Goal: Task Accomplishment & Management: Manage account settings

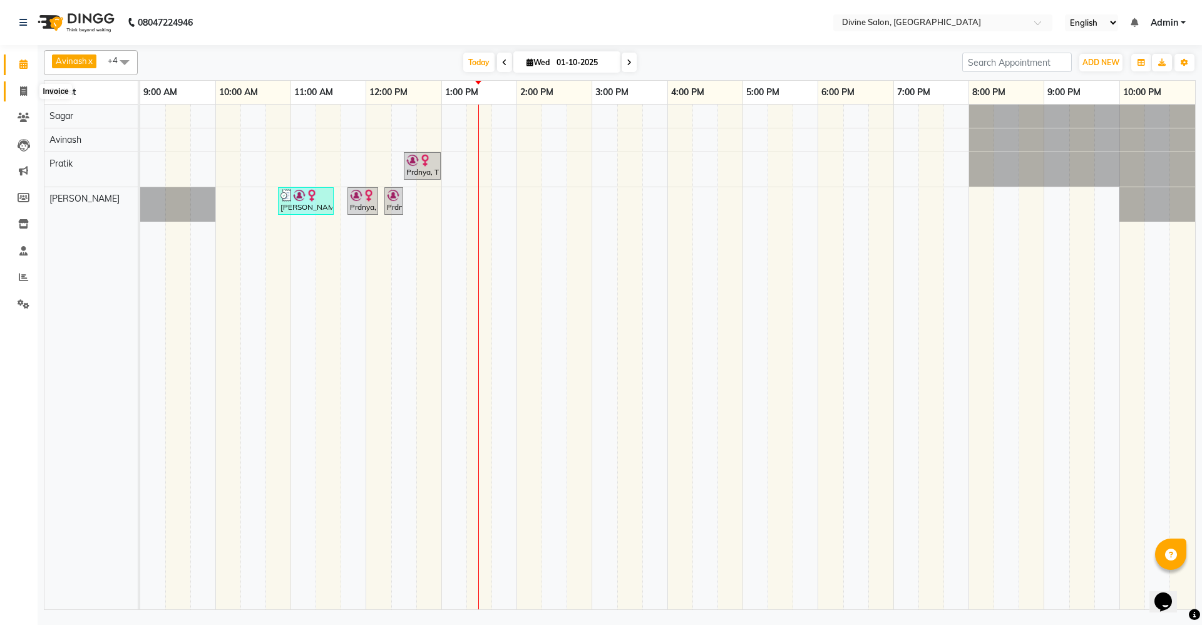
click at [27, 91] on icon at bounding box center [23, 90] width 7 height 9
select select "service"
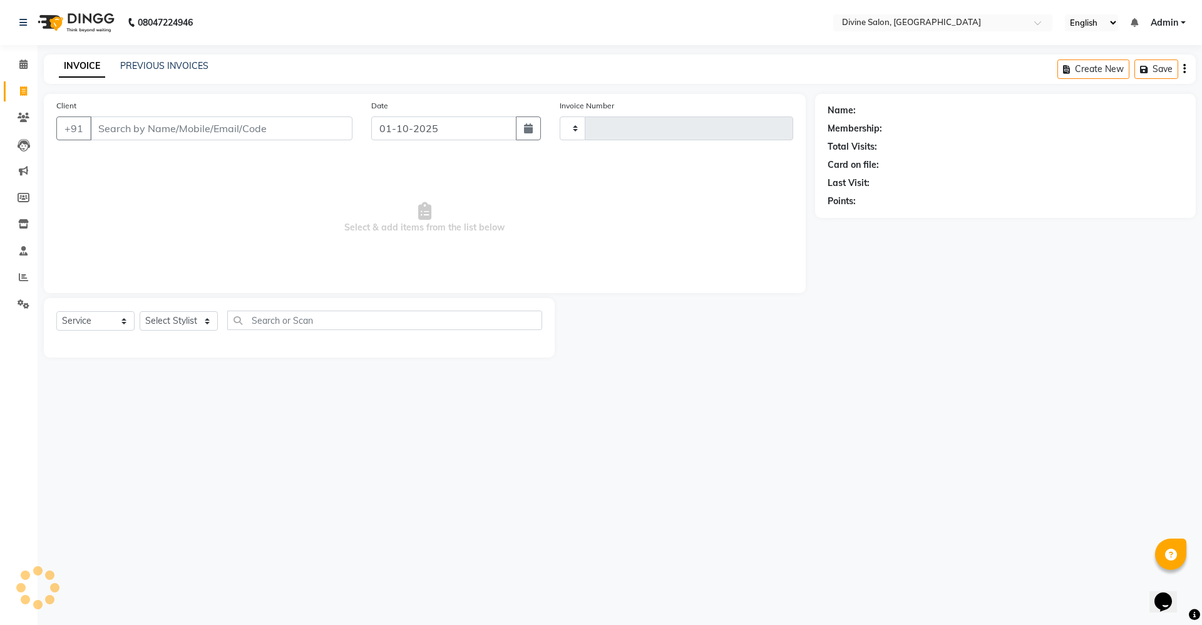
type input "1753"
select select "745"
click at [177, 321] on select "Select Stylist" at bounding box center [179, 320] width 78 height 19
click at [140, 311] on select "Select Stylist [PERSON_NAME] Pooja [PERSON_NAME] pooja [PERSON_NAME] [PERSON_NA…" at bounding box center [179, 320] width 78 height 19
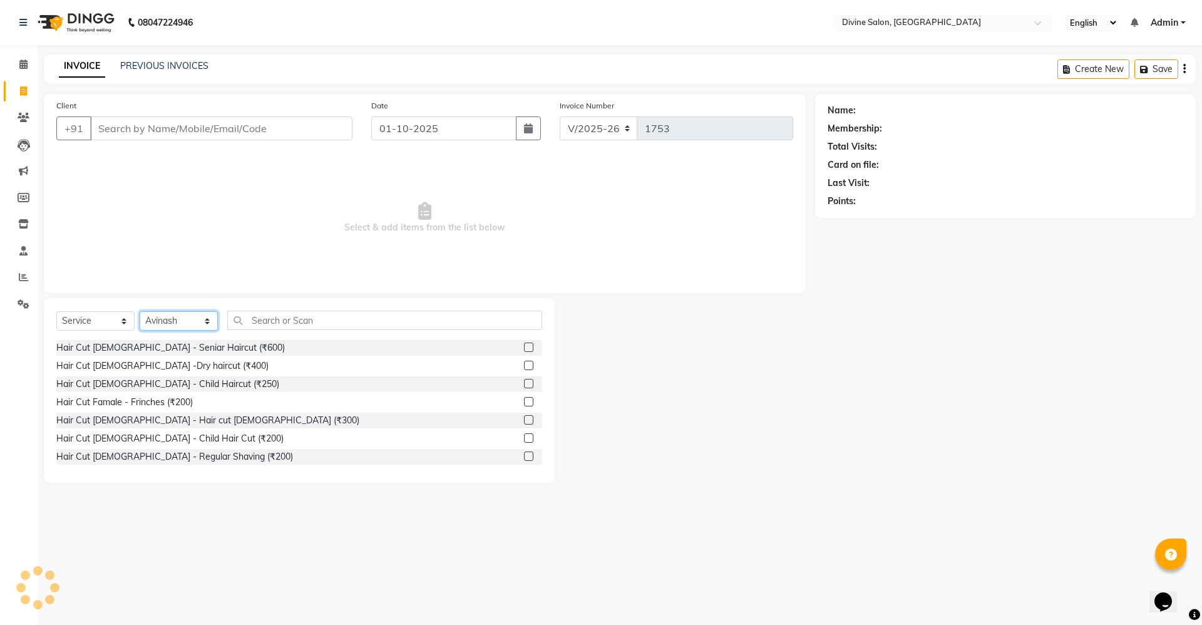
click at [187, 324] on select "Select Stylist [PERSON_NAME] Pooja [PERSON_NAME] pooja [PERSON_NAME] [PERSON_NA…" at bounding box center [179, 320] width 78 height 19
select select "70573"
click at [140, 311] on select "Select Stylist [PERSON_NAME] Pooja [PERSON_NAME] pooja [PERSON_NAME] [PERSON_NA…" at bounding box center [179, 320] width 78 height 19
click at [284, 326] on input "text" at bounding box center [384, 320] width 315 height 19
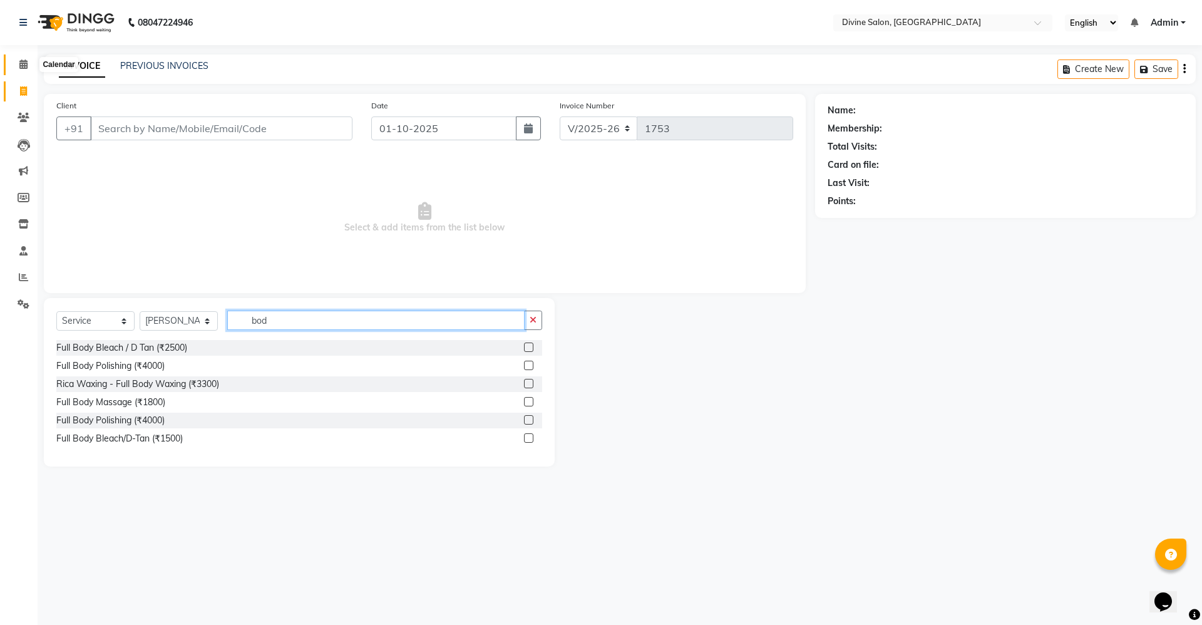
type input "bod"
click at [13, 60] on span at bounding box center [24, 65] width 22 height 14
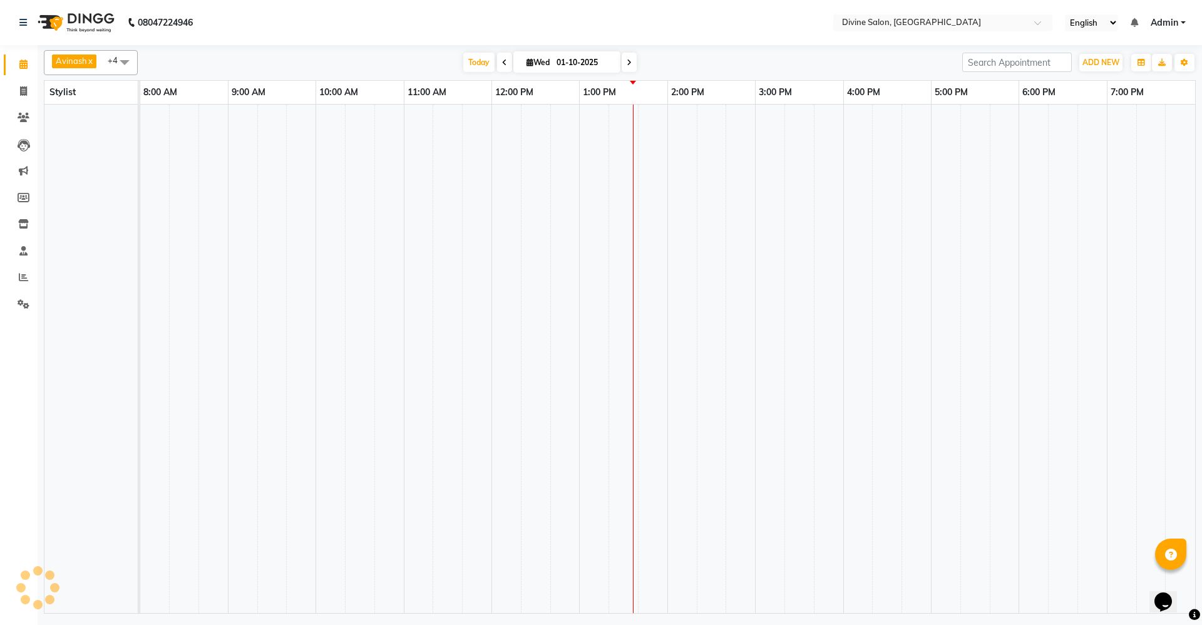
click at [674, 113] on td at bounding box center [682, 359] width 29 height 508
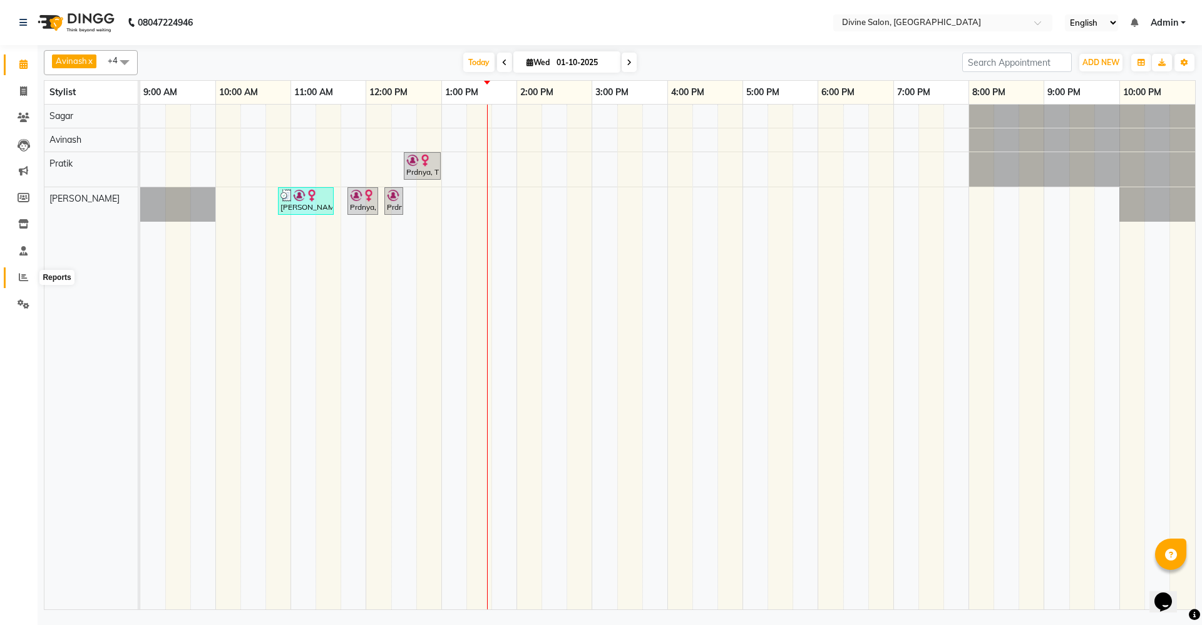
click at [15, 272] on span at bounding box center [24, 278] width 22 height 14
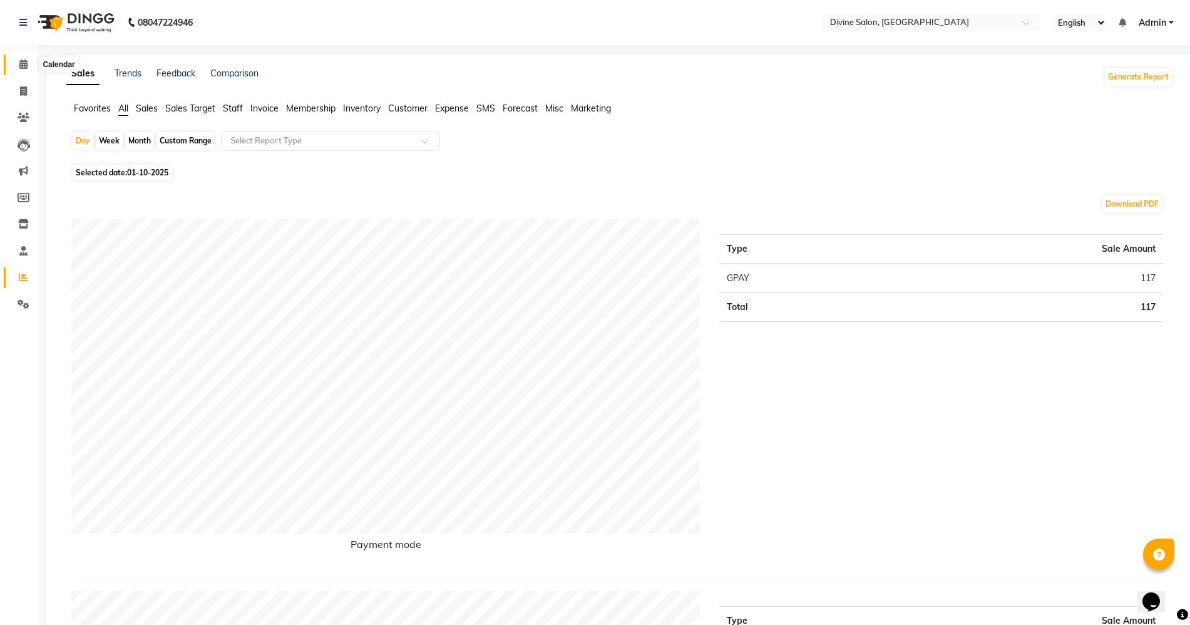
click at [24, 59] on icon at bounding box center [23, 63] width 8 height 9
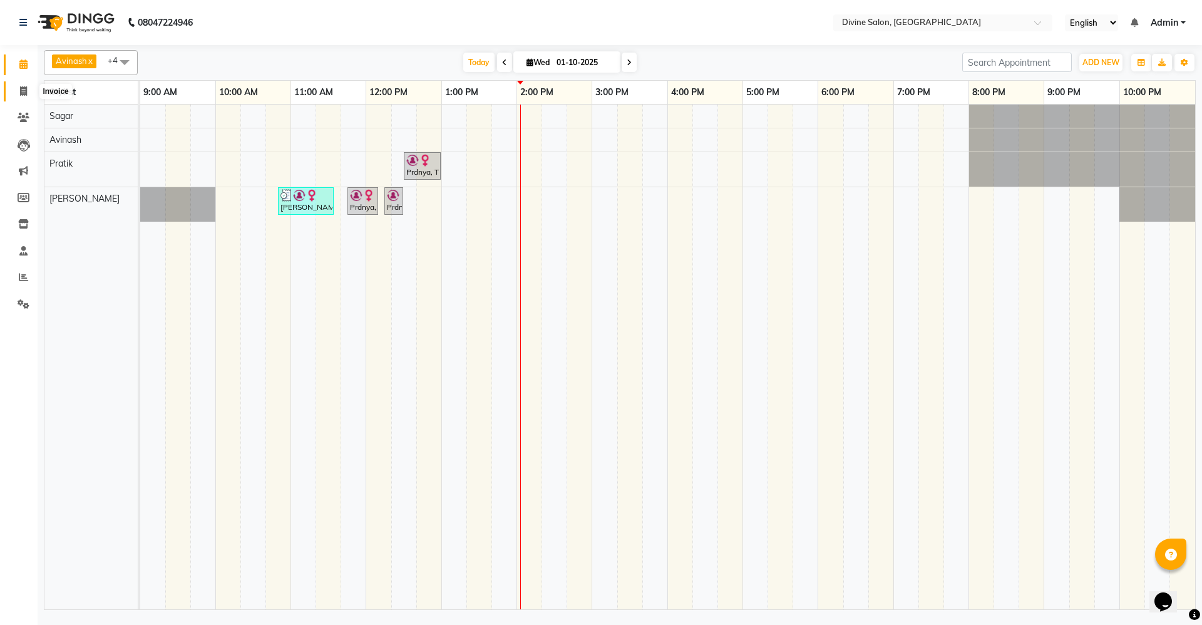
click at [27, 85] on span at bounding box center [24, 92] width 22 height 14
select select "service"
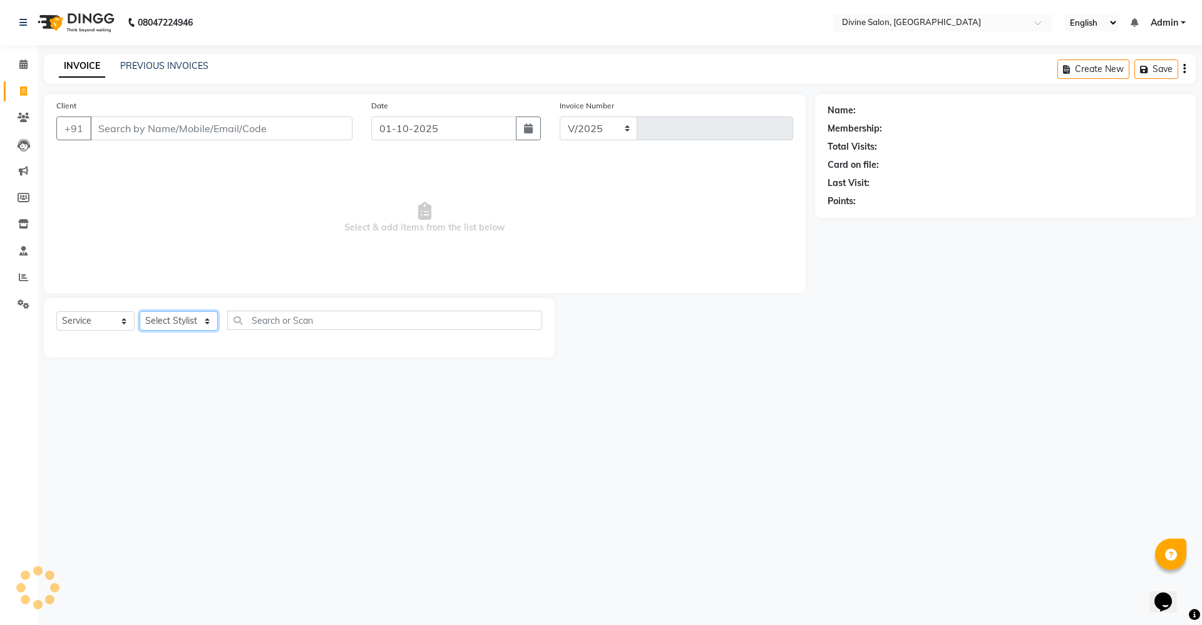
click at [161, 317] on select "Select Stylist" at bounding box center [179, 320] width 78 height 19
select select "745"
type input "1753"
select select "11820"
click at [140, 311] on select "Select Stylist [PERSON_NAME] Pooja [PERSON_NAME] pooja [PERSON_NAME] [PERSON_NA…" at bounding box center [179, 320] width 78 height 19
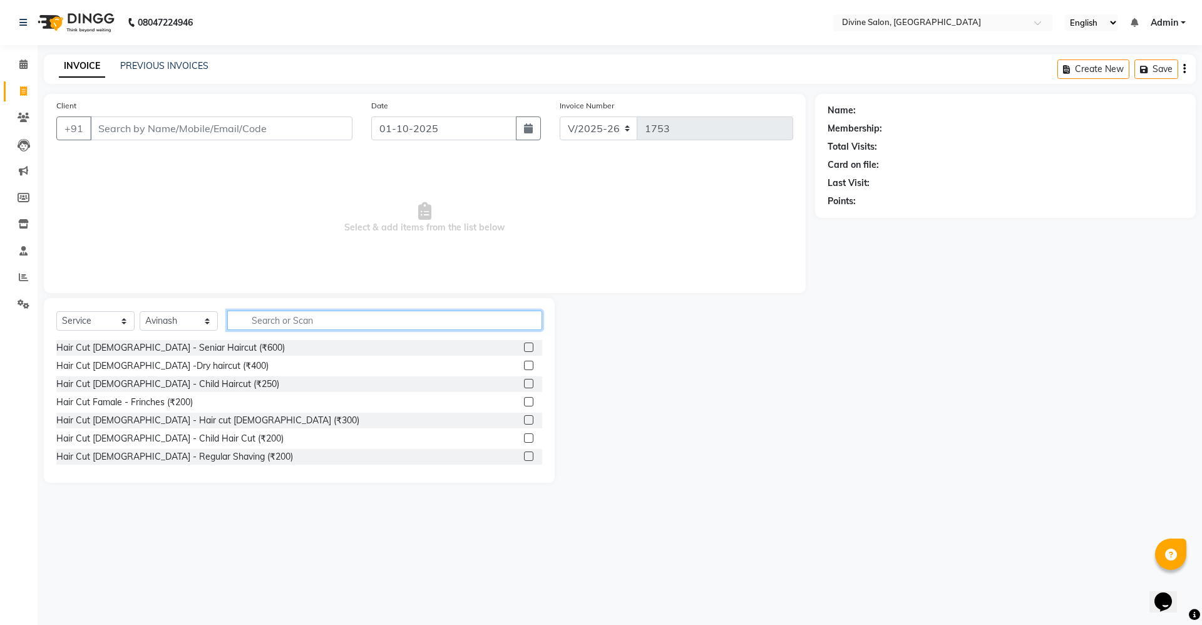
click at [240, 326] on input "text" at bounding box center [384, 320] width 315 height 19
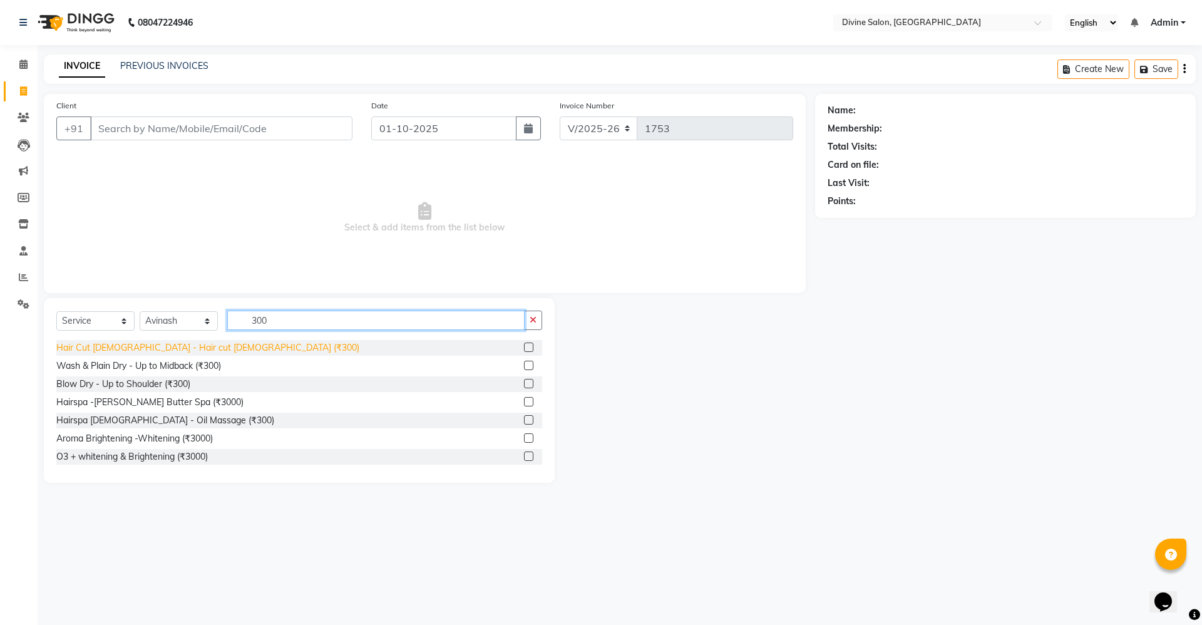
type input "300"
click at [164, 343] on div "Hair Cut [DEMOGRAPHIC_DATA] - Hair cut [DEMOGRAPHIC_DATA] (₹300)" at bounding box center [207, 347] width 303 height 13
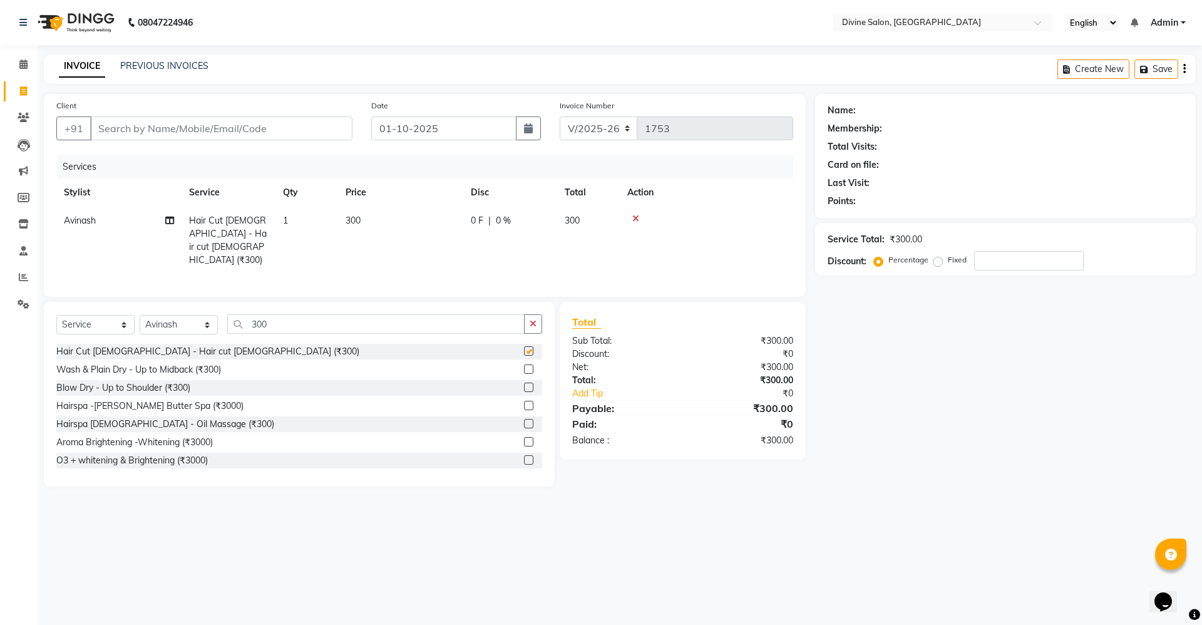
checkbox input "false"
click at [185, 329] on select "Select Stylist [PERSON_NAME] Pooja [PERSON_NAME] pooja [PERSON_NAME] [PERSON_NA…" at bounding box center [179, 324] width 78 height 19
select select "70573"
click at [140, 315] on select "Select Stylist [PERSON_NAME] Pooja [PERSON_NAME] pooja [PERSON_NAME] [PERSON_NA…" at bounding box center [179, 324] width 78 height 19
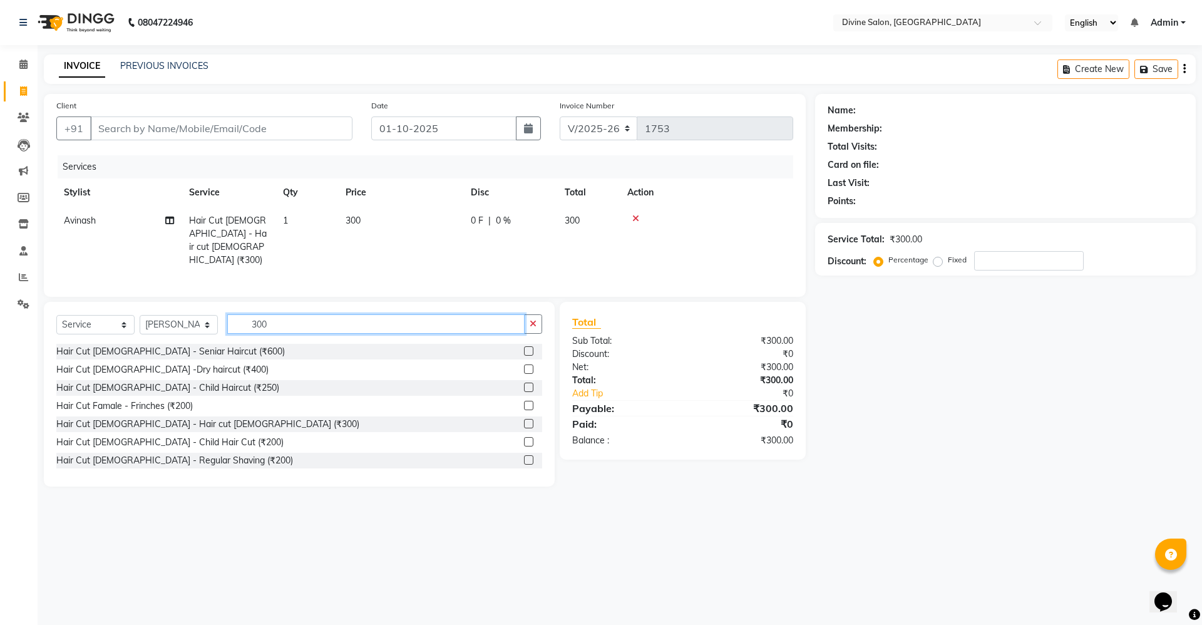
click at [275, 317] on input "300" at bounding box center [375, 323] width 297 height 19
type input "3"
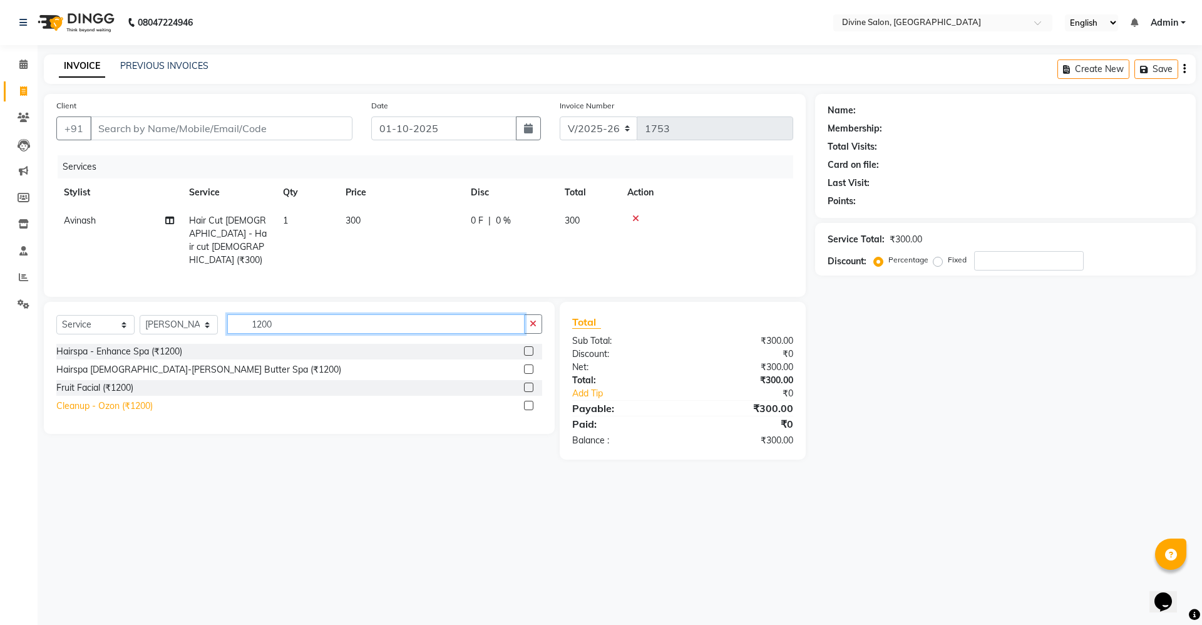
type input "1200"
click at [101, 406] on div "Cleanup - Ozon (₹1200)" at bounding box center [104, 406] width 96 height 13
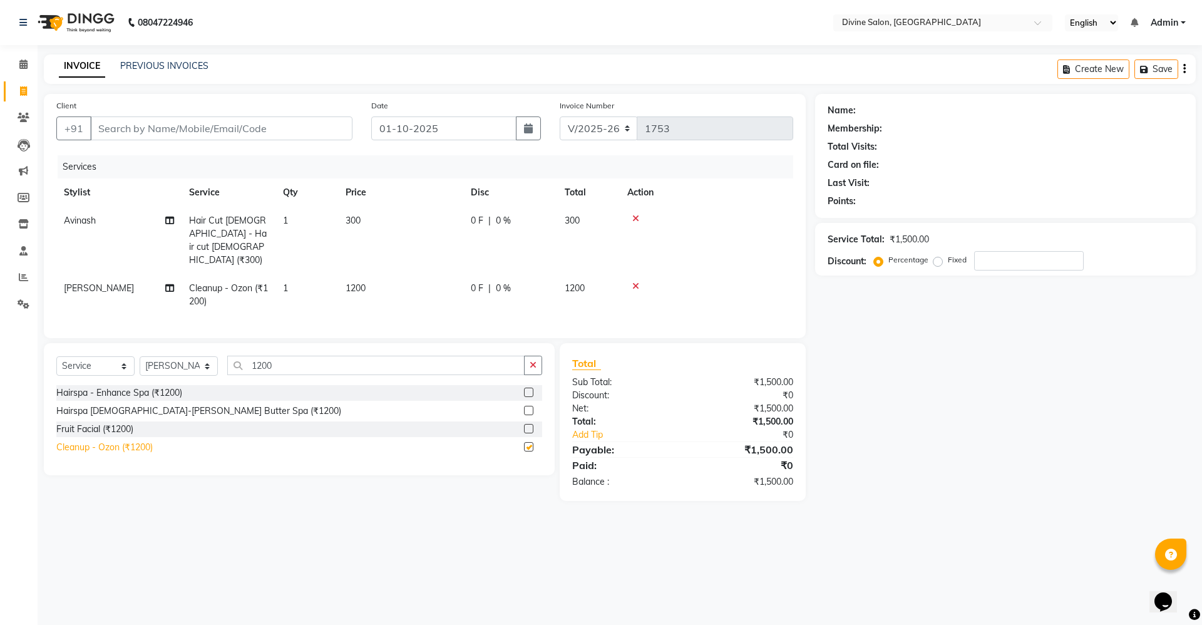
checkbox input "false"
click at [284, 123] on input "Client" at bounding box center [221, 128] width 262 height 24
type input "9"
type input "0"
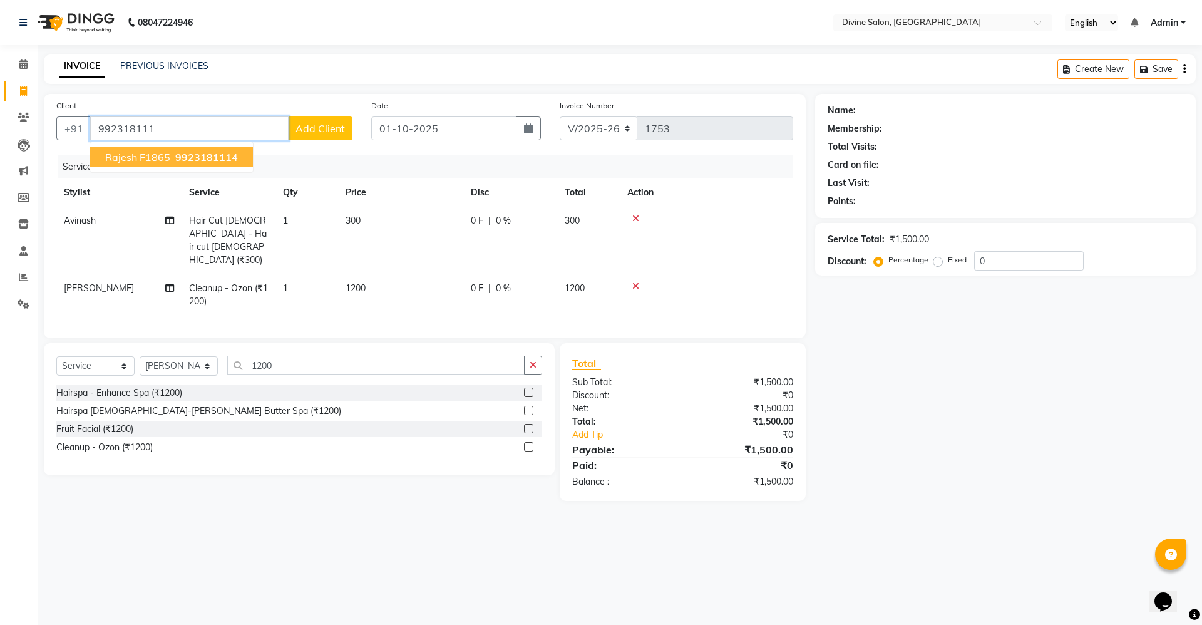
click at [163, 157] on span "Rajesh F1865" at bounding box center [137, 157] width 65 height 13
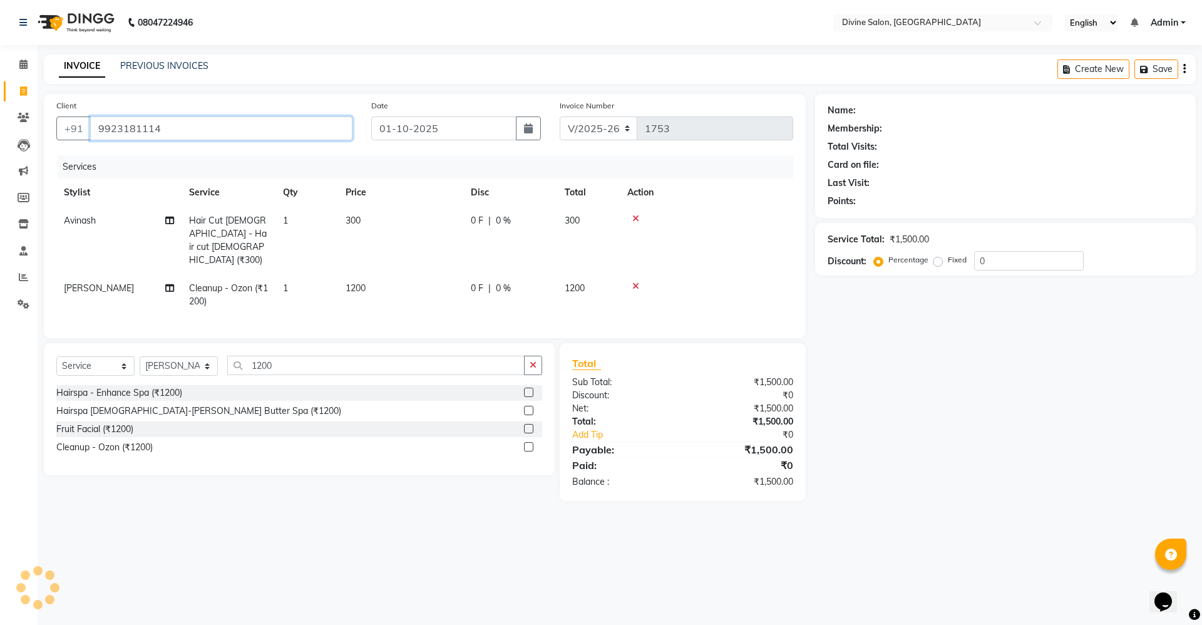
type input "9923181114"
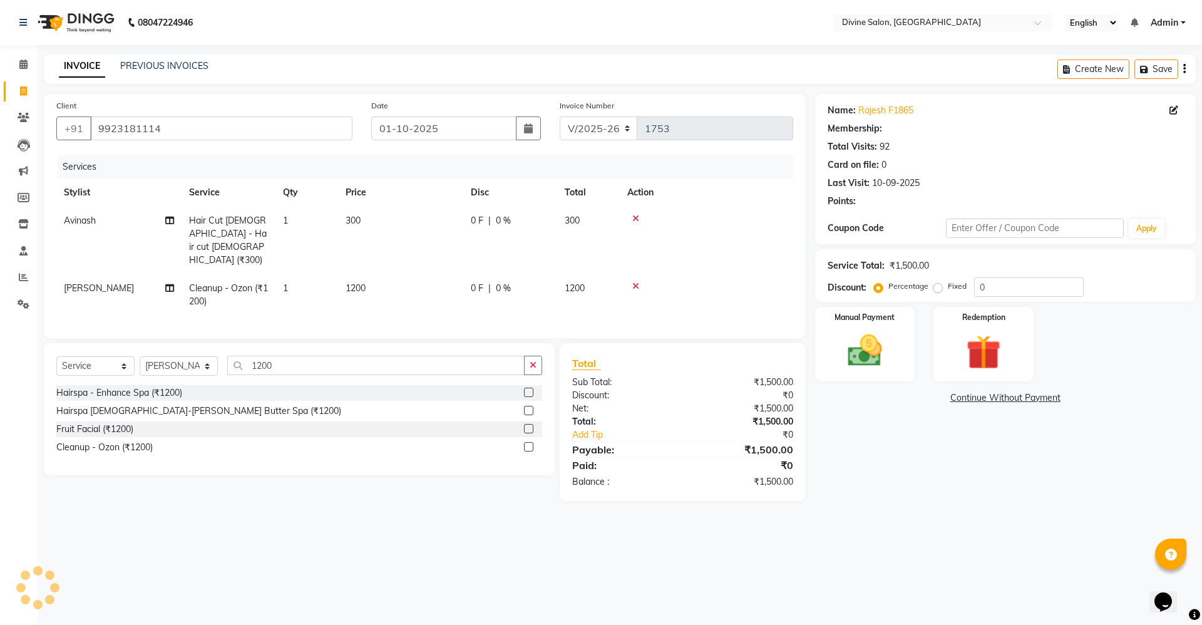
select select "1: Object"
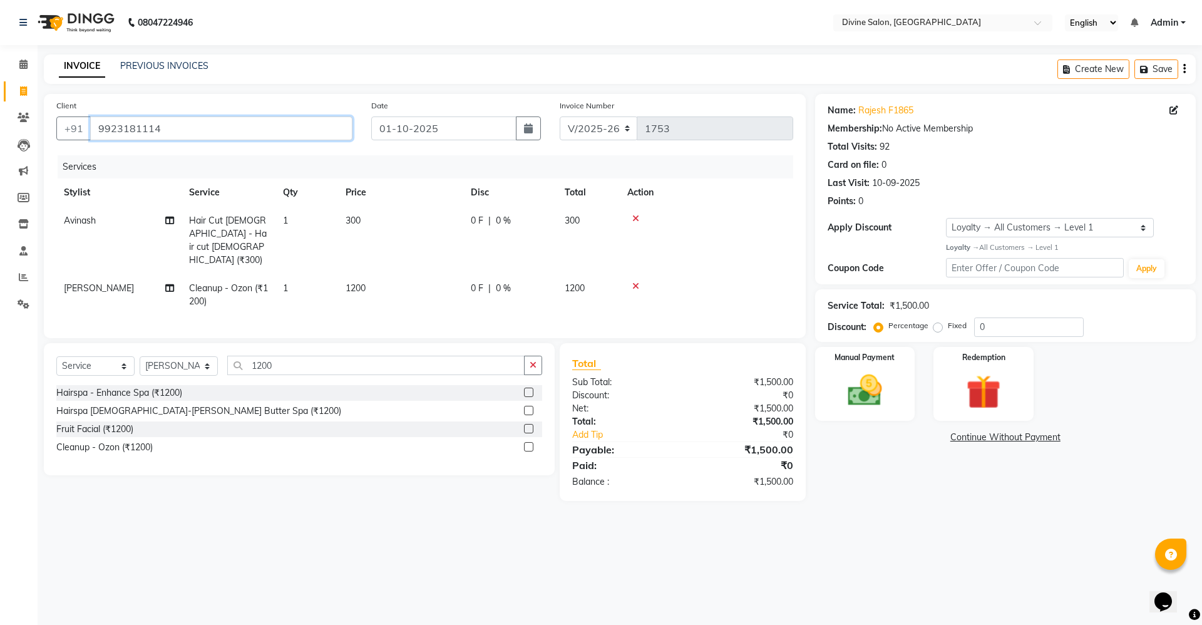
click at [173, 135] on input "9923181114" at bounding box center [221, 128] width 262 height 24
click at [1030, 317] on input "0" at bounding box center [1029, 326] width 110 height 19
click at [1026, 333] on input "0" at bounding box center [1029, 326] width 110 height 19
click at [1018, 326] on input "0" at bounding box center [1029, 326] width 110 height 19
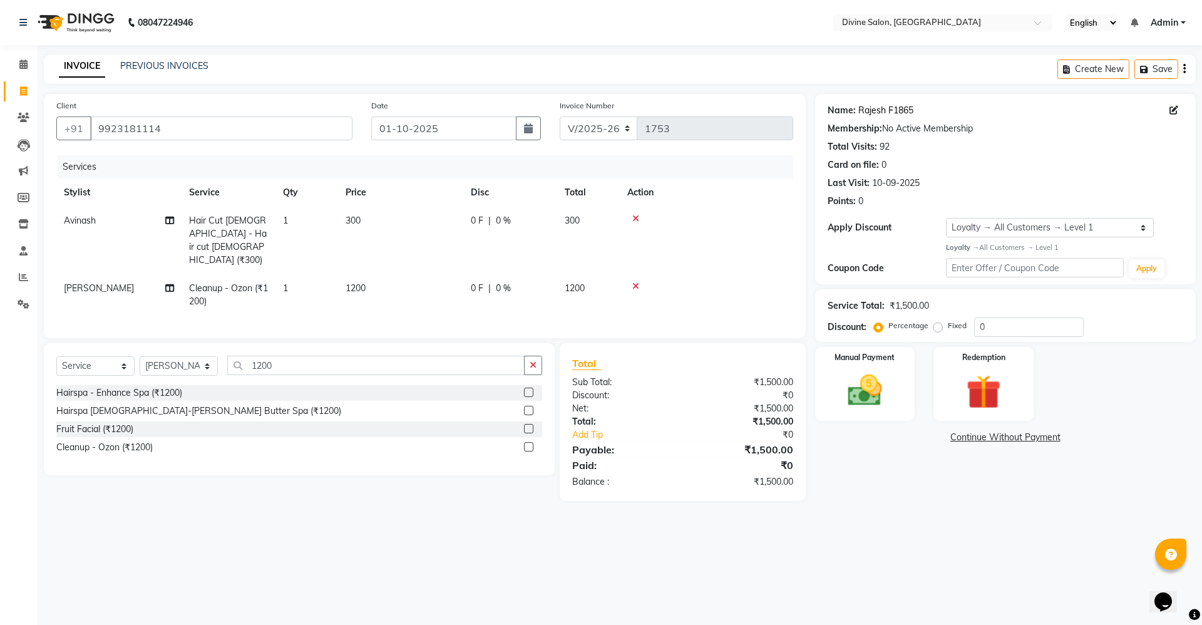
click at [875, 110] on link "Rajesh F1865" at bounding box center [886, 110] width 55 height 13
click at [299, 135] on input "9923181114" at bounding box center [221, 128] width 262 height 24
click at [1012, 329] on input "0" at bounding box center [1029, 326] width 110 height 19
click at [101, 356] on select "Select Service Product Membership Package Voucher Prepaid Gift Card" at bounding box center [95, 365] width 78 height 19
select select "membership"
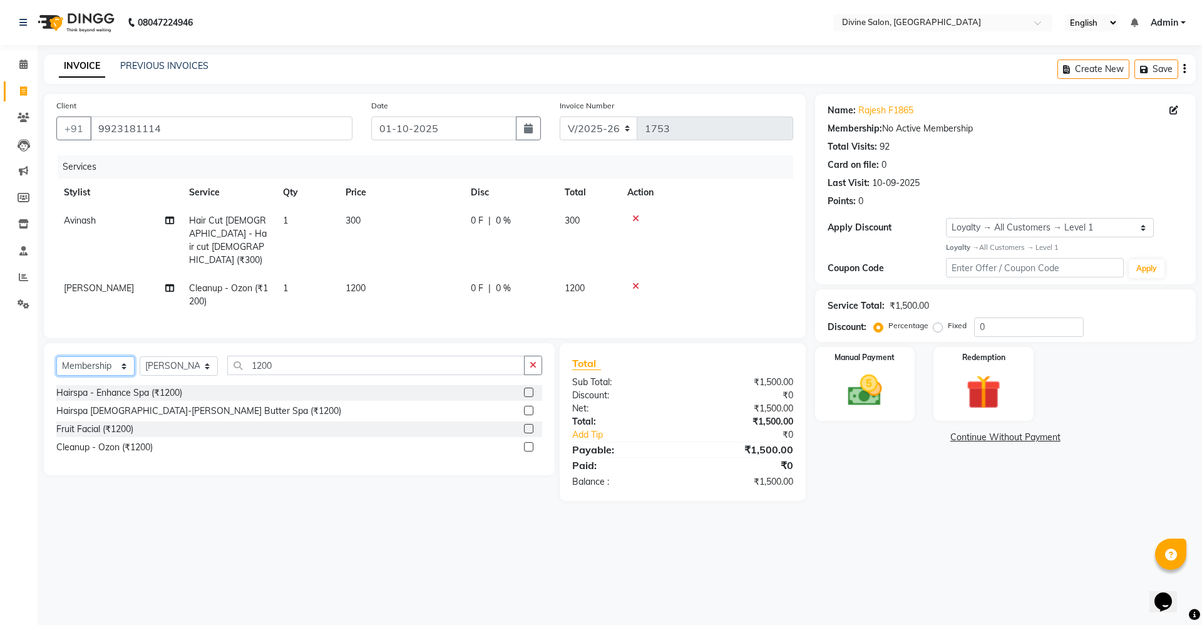
click at [56, 356] on select "Select Service Product Membership Package Voucher Prepaid Gift Card" at bounding box center [95, 365] width 78 height 19
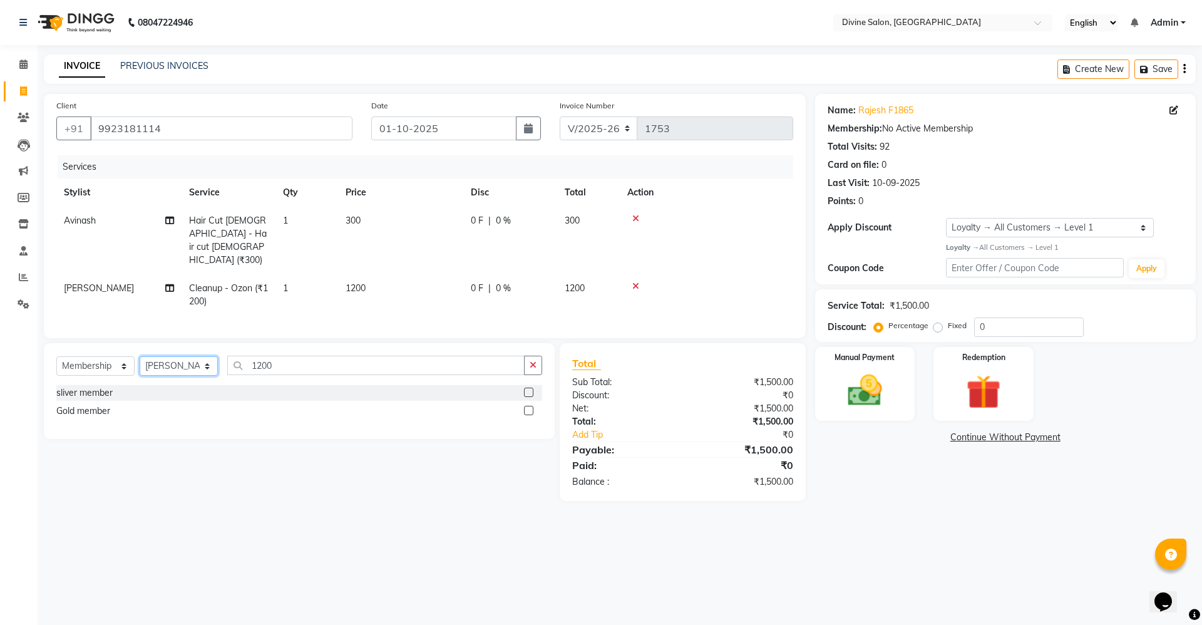
click at [162, 356] on select "Select Stylist [PERSON_NAME] Pooja [PERSON_NAME] pooja [PERSON_NAME] [PERSON_NA…" at bounding box center [179, 365] width 78 height 19
select select "11821"
click at [140, 356] on select "Select Stylist [PERSON_NAME] Pooja [PERSON_NAME] pooja [PERSON_NAME] [PERSON_NA…" at bounding box center [179, 365] width 78 height 19
click at [87, 405] on div "Gold member" at bounding box center [83, 411] width 54 height 13
select select "select"
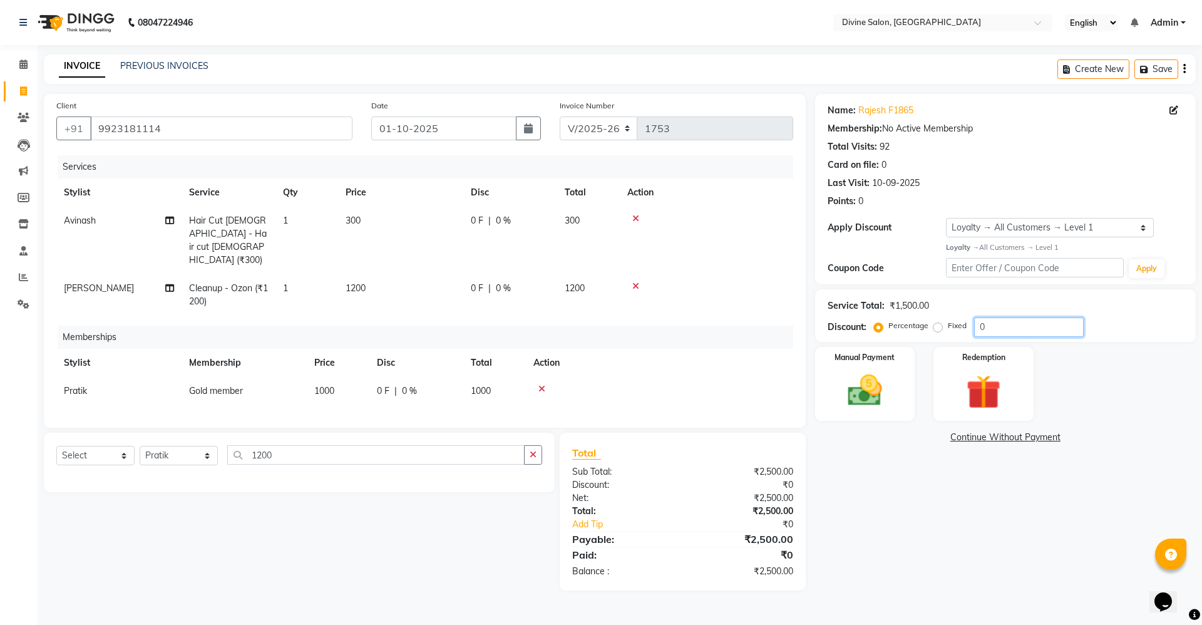
click at [1059, 325] on input "0" at bounding box center [1029, 326] width 110 height 19
type input "25"
click at [867, 397] on img at bounding box center [865, 390] width 58 height 41
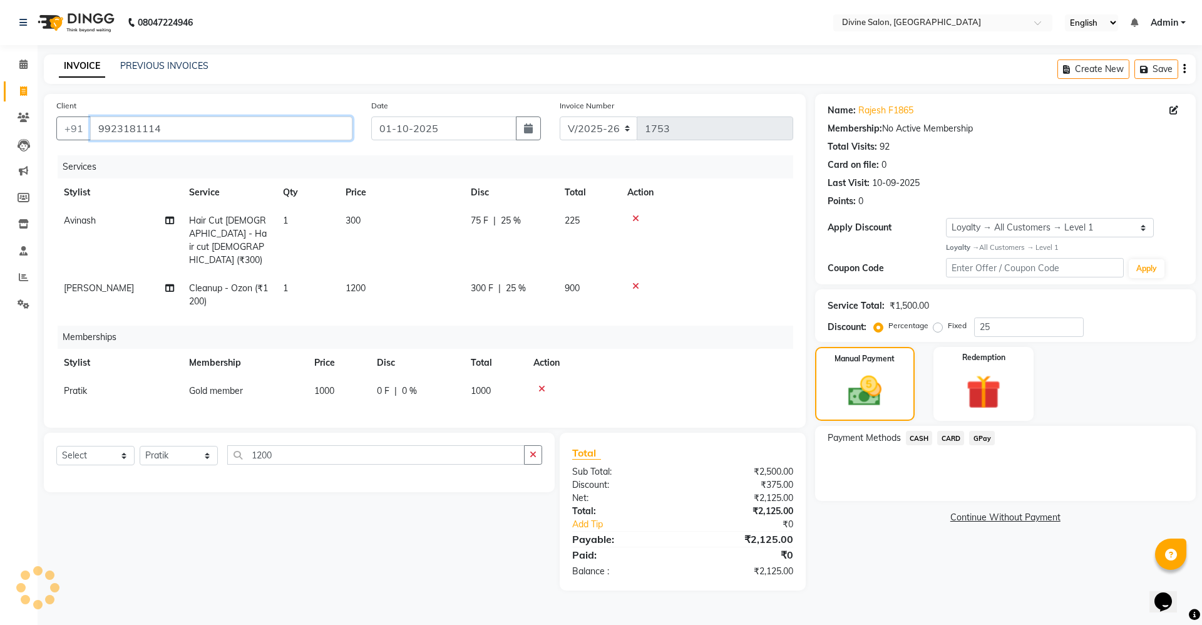
click at [311, 126] on input "9923181114" at bounding box center [221, 128] width 262 height 24
click at [339, 135] on input "9923181114" at bounding box center [221, 128] width 262 height 24
click at [273, 124] on input "9923181114" at bounding box center [221, 128] width 262 height 24
click at [331, 124] on input "9923181114" at bounding box center [221, 128] width 262 height 24
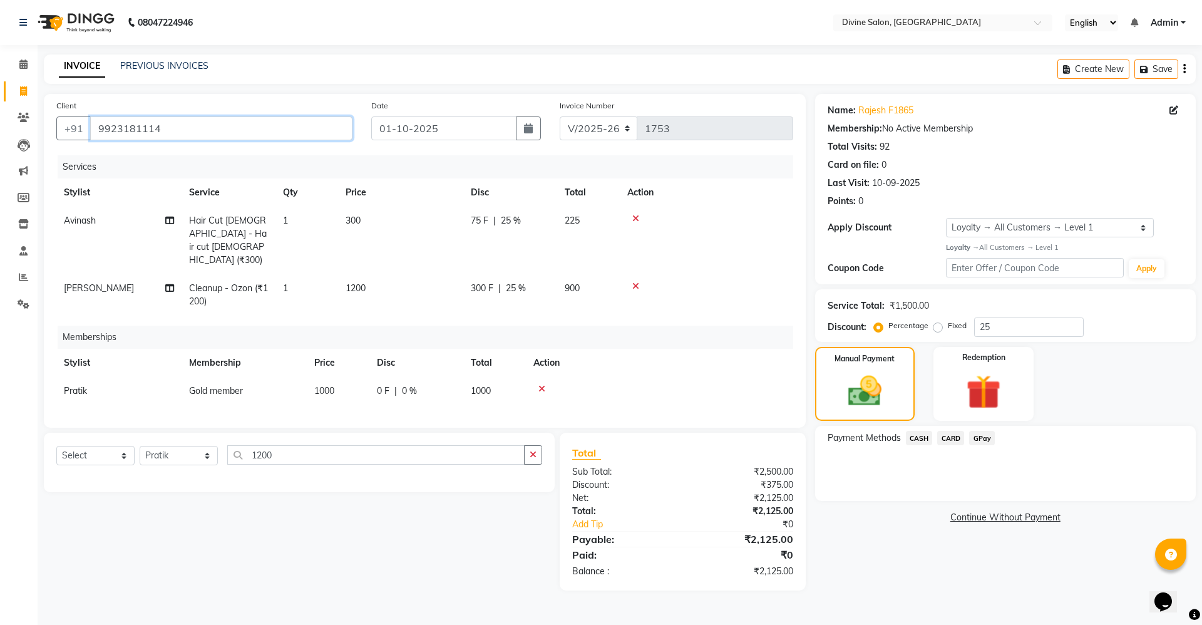
click at [300, 133] on input "9923181114" at bounding box center [221, 128] width 262 height 24
click at [956, 438] on span "CARD" at bounding box center [950, 438] width 27 height 14
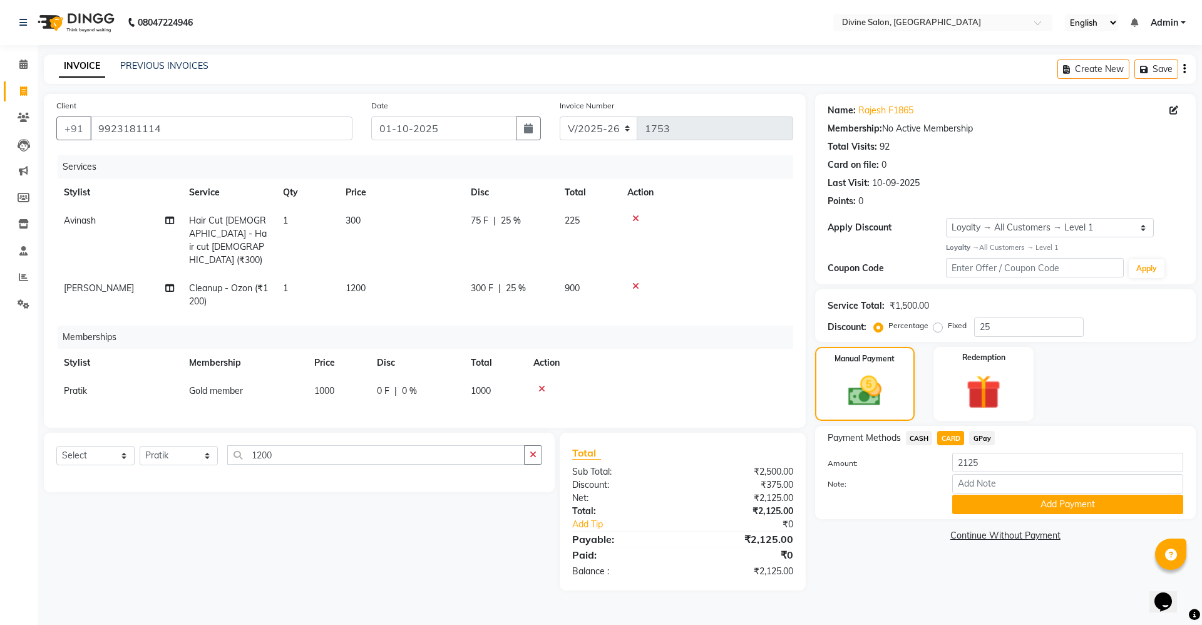
click at [988, 437] on span "GPay" at bounding box center [982, 438] width 26 height 14
click at [1059, 495] on button "Add Payment" at bounding box center [1067, 504] width 231 height 19
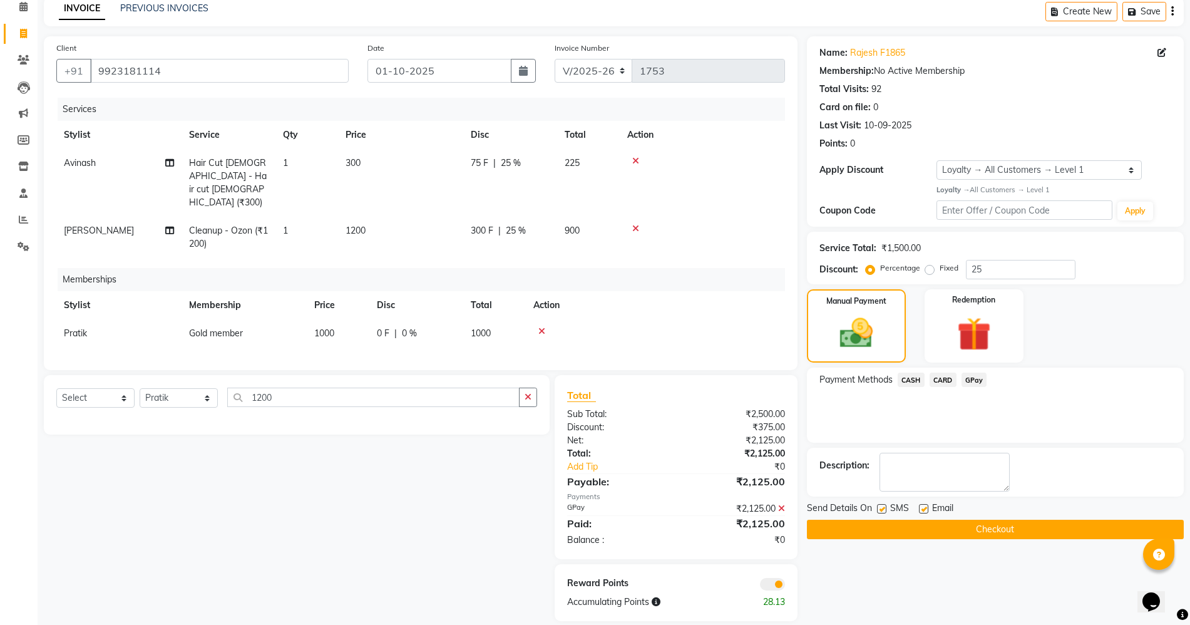
scroll to position [58, 0]
click at [983, 525] on button "Checkout" at bounding box center [995, 528] width 377 height 19
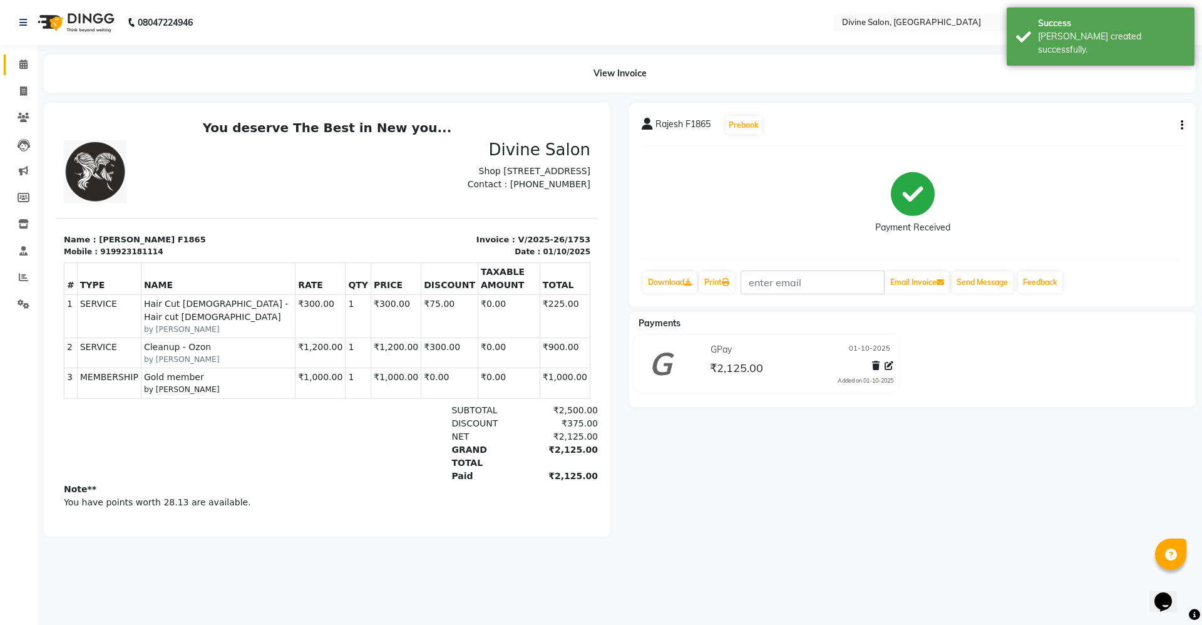
click at [27, 68] on icon at bounding box center [23, 63] width 8 height 9
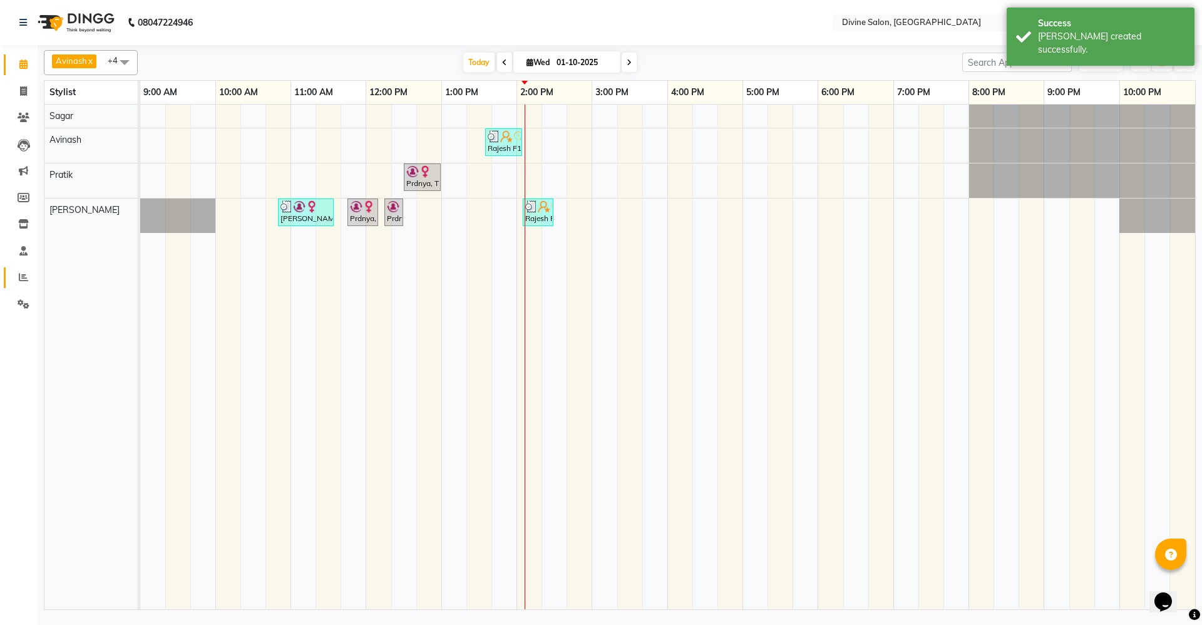
click at [21, 286] on link "Reports" at bounding box center [19, 277] width 30 height 21
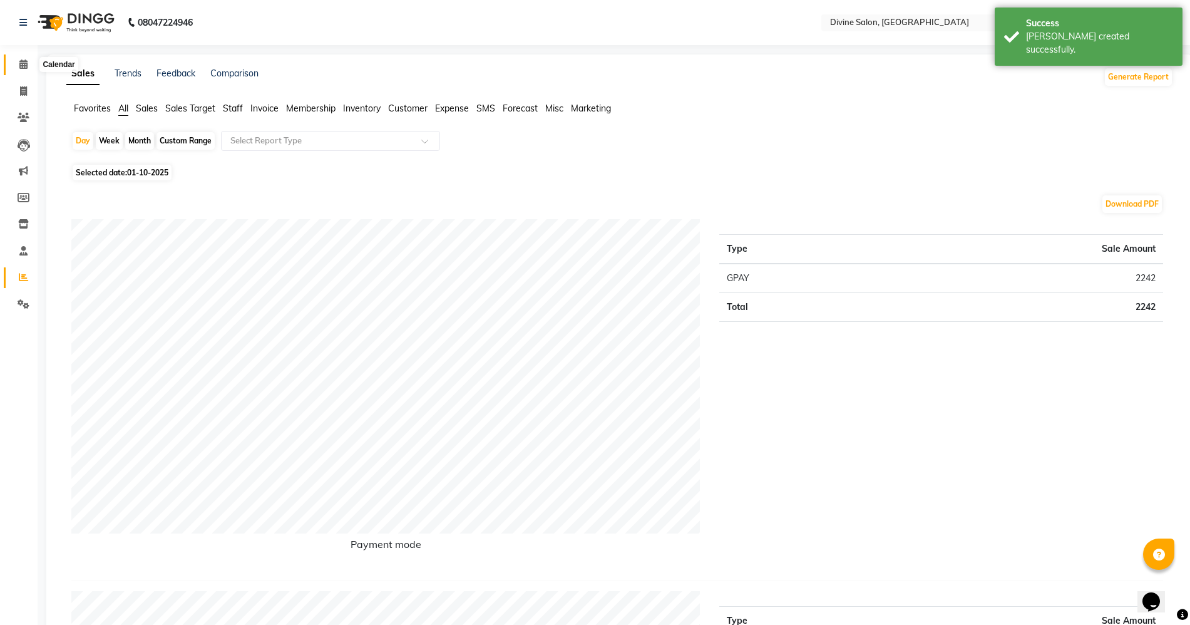
click at [23, 62] on icon at bounding box center [23, 63] width 8 height 9
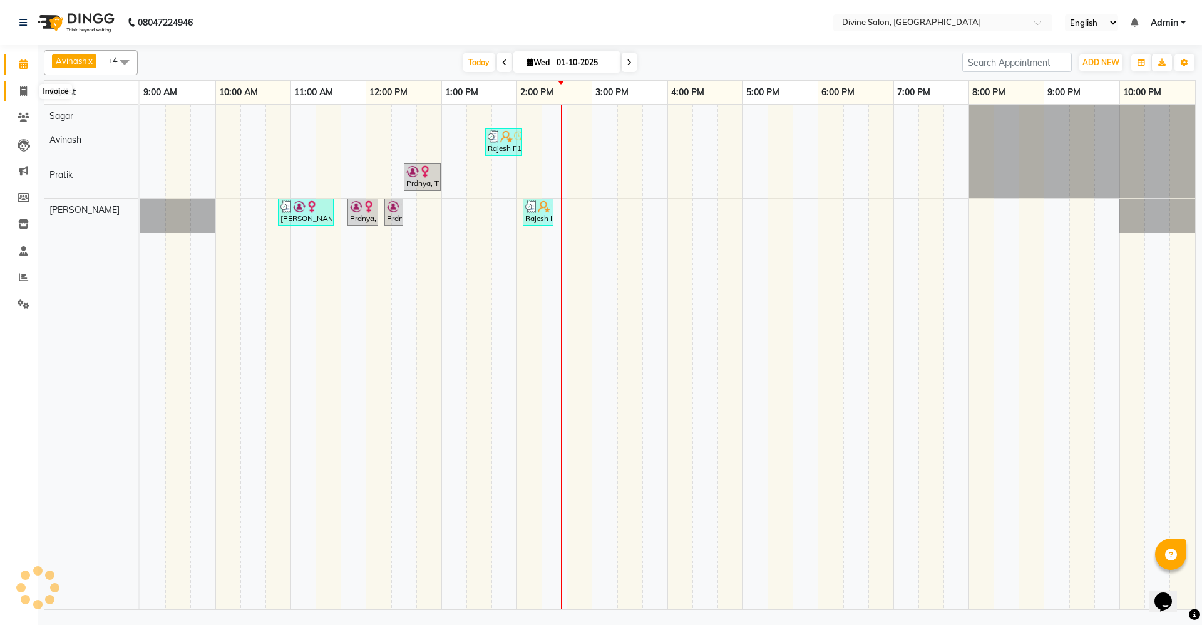
click at [25, 94] on icon at bounding box center [23, 90] width 7 height 9
select select "service"
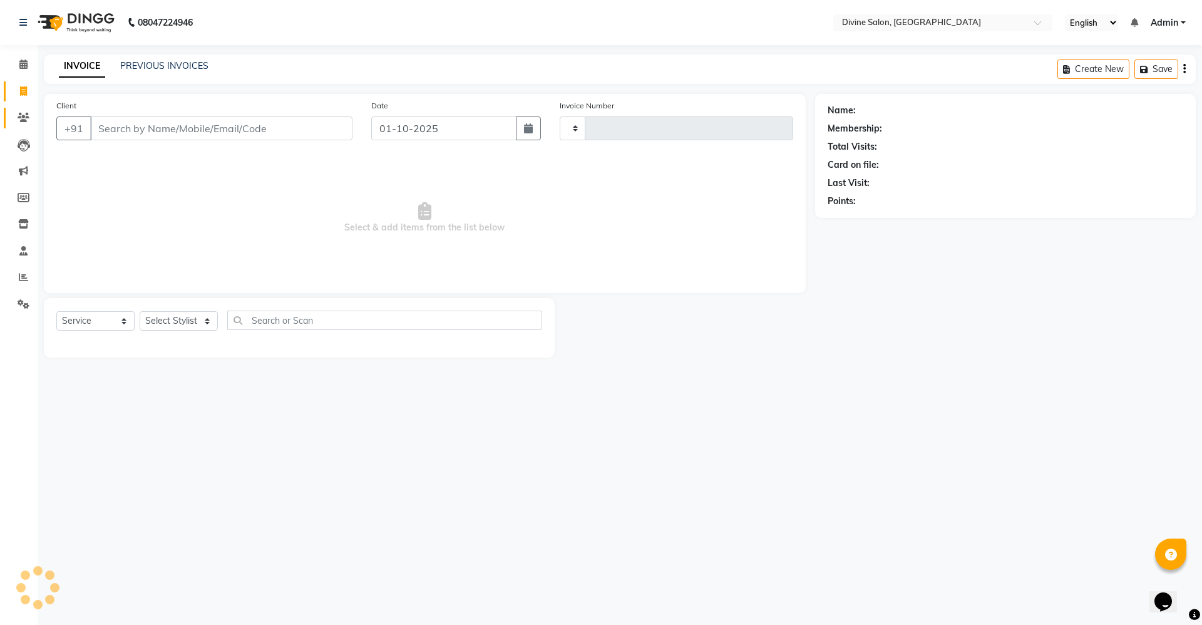
type input "1754"
select select "745"
click at [23, 116] on icon at bounding box center [24, 117] width 12 height 9
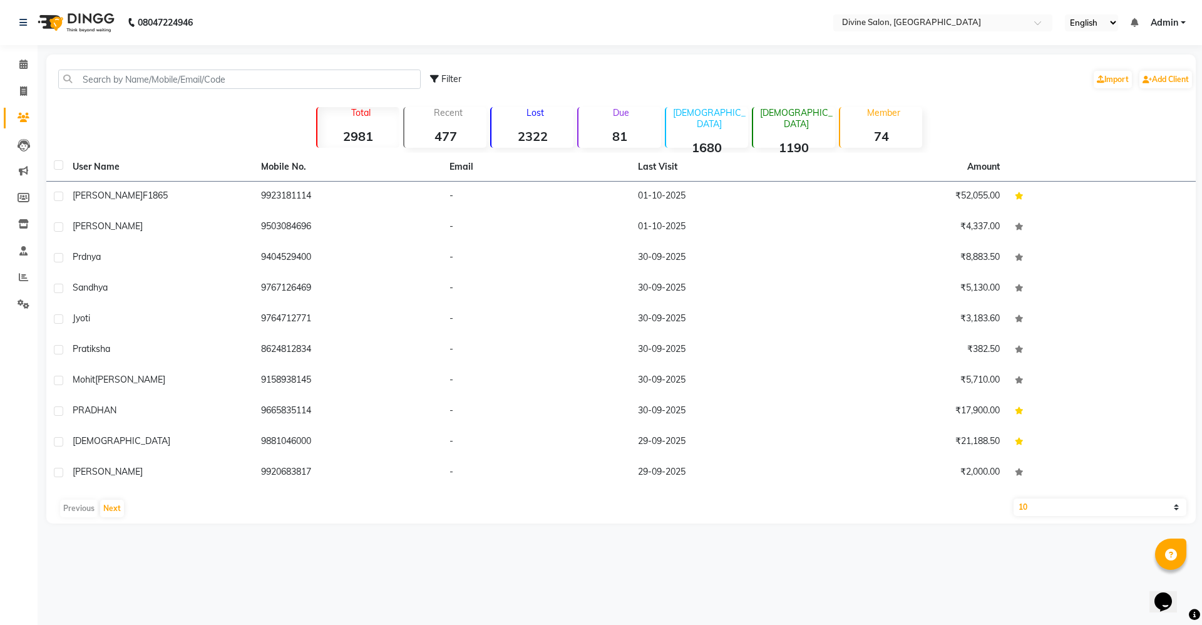
click at [21, 78] on li "Invoice" at bounding box center [19, 91] width 38 height 27
click at [24, 85] on span at bounding box center [24, 92] width 22 height 14
select select "service"
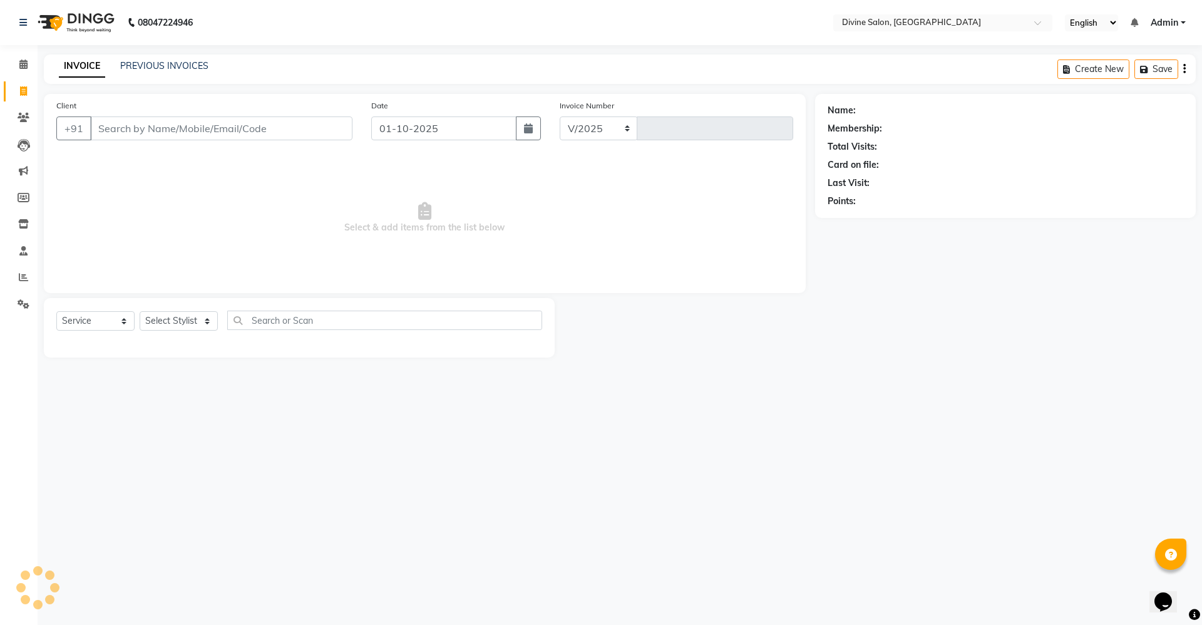
select select "745"
type input "1754"
click at [170, 319] on select "Select Stylist [PERSON_NAME] Pooja [PERSON_NAME] pooja [PERSON_NAME] [PERSON_NA…" at bounding box center [179, 320] width 78 height 19
select select "11820"
click at [140, 311] on select "Select Stylist [PERSON_NAME] Pooja [PERSON_NAME] pooja [PERSON_NAME] [PERSON_NA…" at bounding box center [179, 320] width 78 height 19
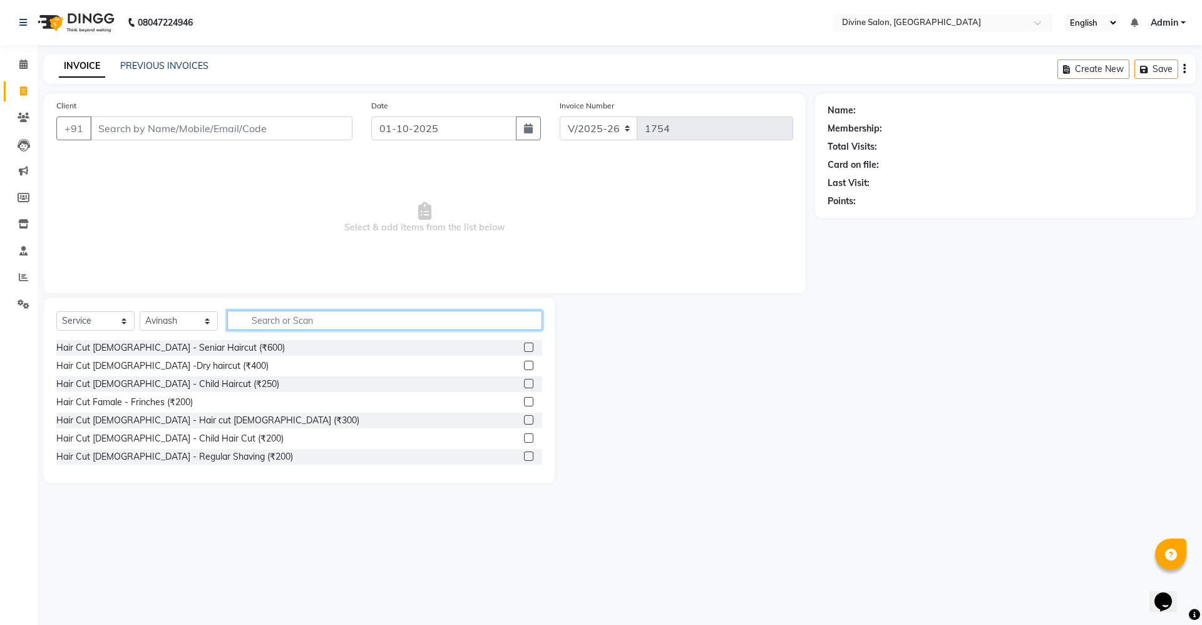
click at [277, 324] on input "text" at bounding box center [384, 320] width 315 height 19
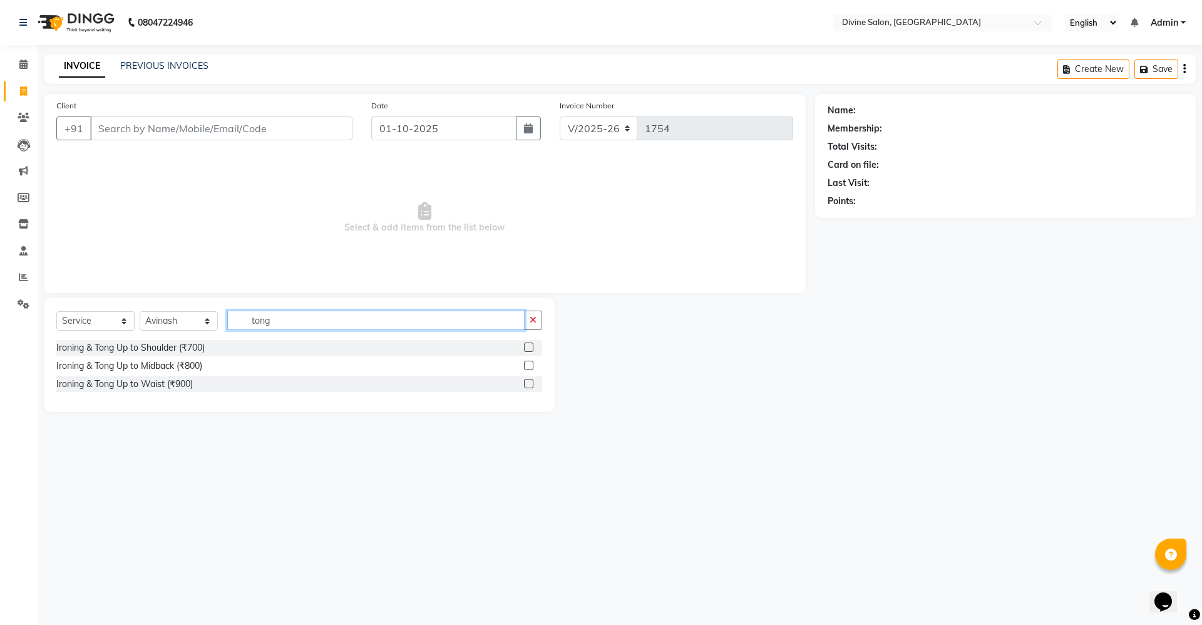
click at [330, 321] on input "tong" at bounding box center [375, 320] width 297 height 19
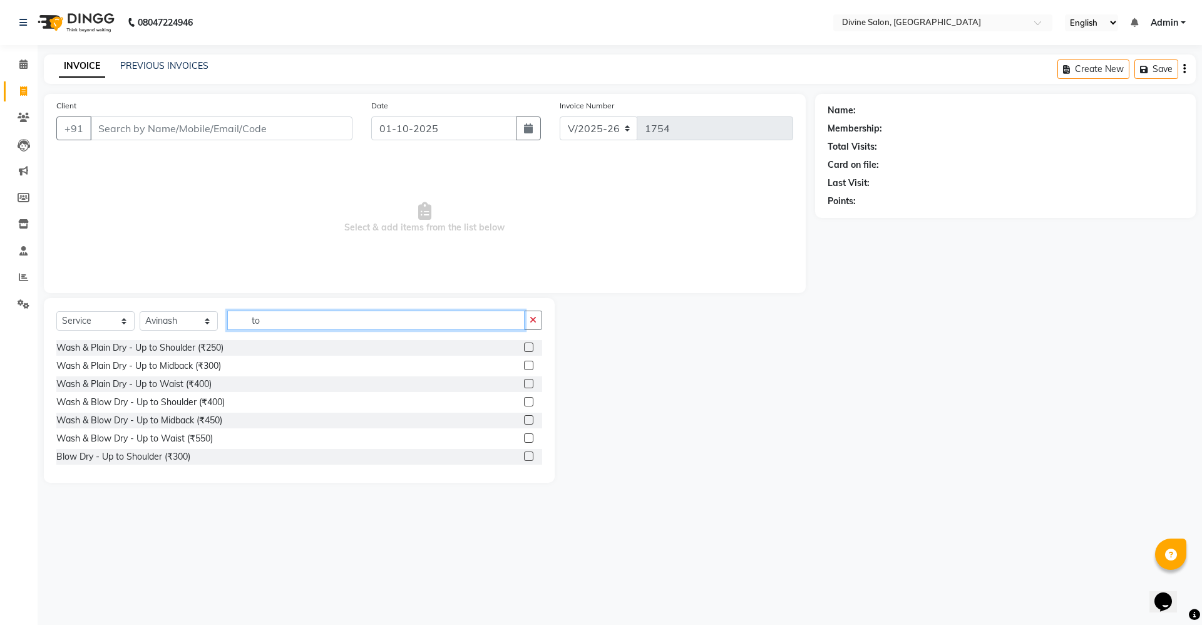
type input "t"
click at [300, 317] on input "blow" at bounding box center [375, 320] width 297 height 19
click at [301, 324] on input "blow" at bounding box center [375, 320] width 297 height 19
click at [305, 319] on input "blow" at bounding box center [375, 320] width 297 height 19
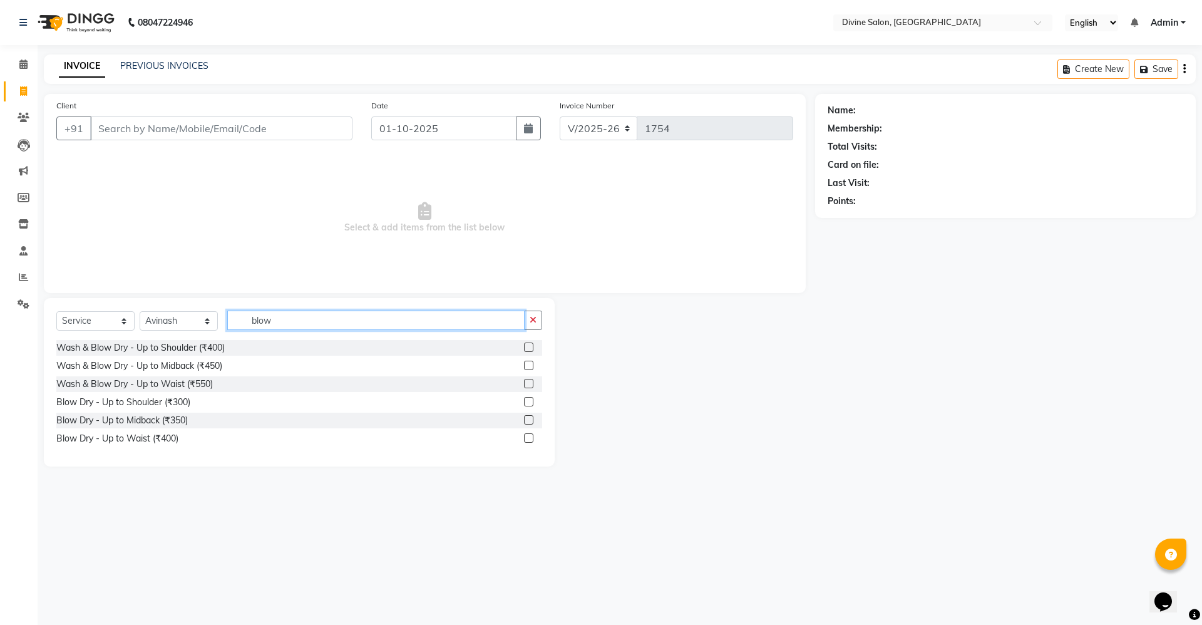
click at [505, 324] on input "blow" at bounding box center [375, 320] width 297 height 19
click at [281, 316] on input "blow" at bounding box center [375, 320] width 297 height 19
type input "b"
click at [286, 323] on input "tong" at bounding box center [375, 320] width 297 height 19
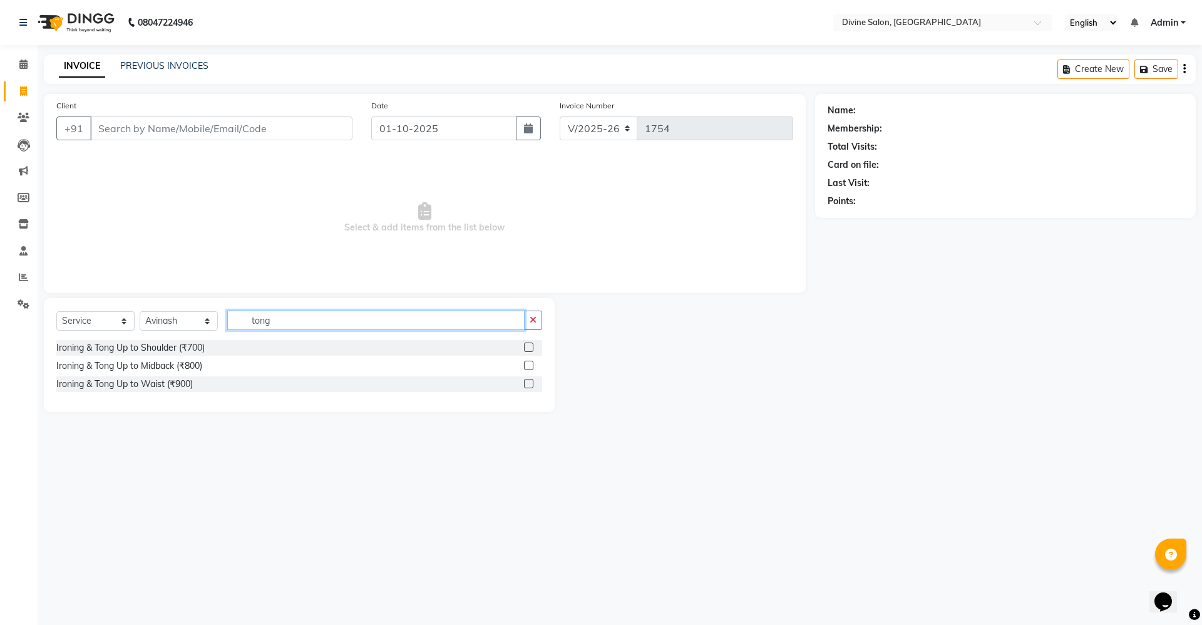
click at [304, 321] on input "tong" at bounding box center [375, 320] width 297 height 19
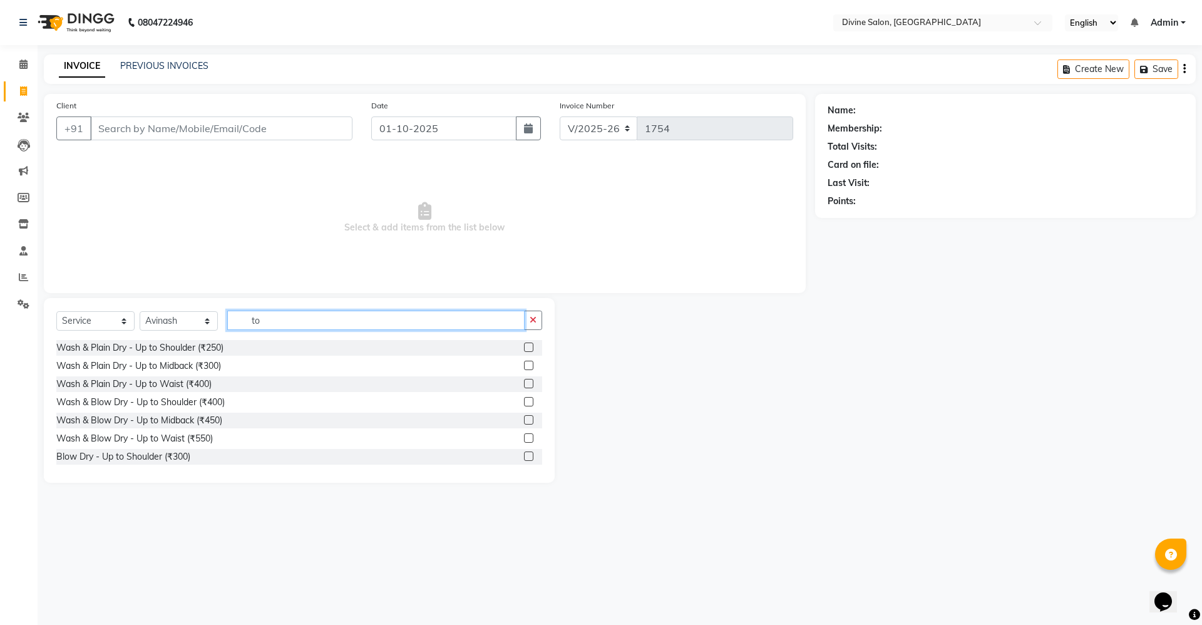
type input "t"
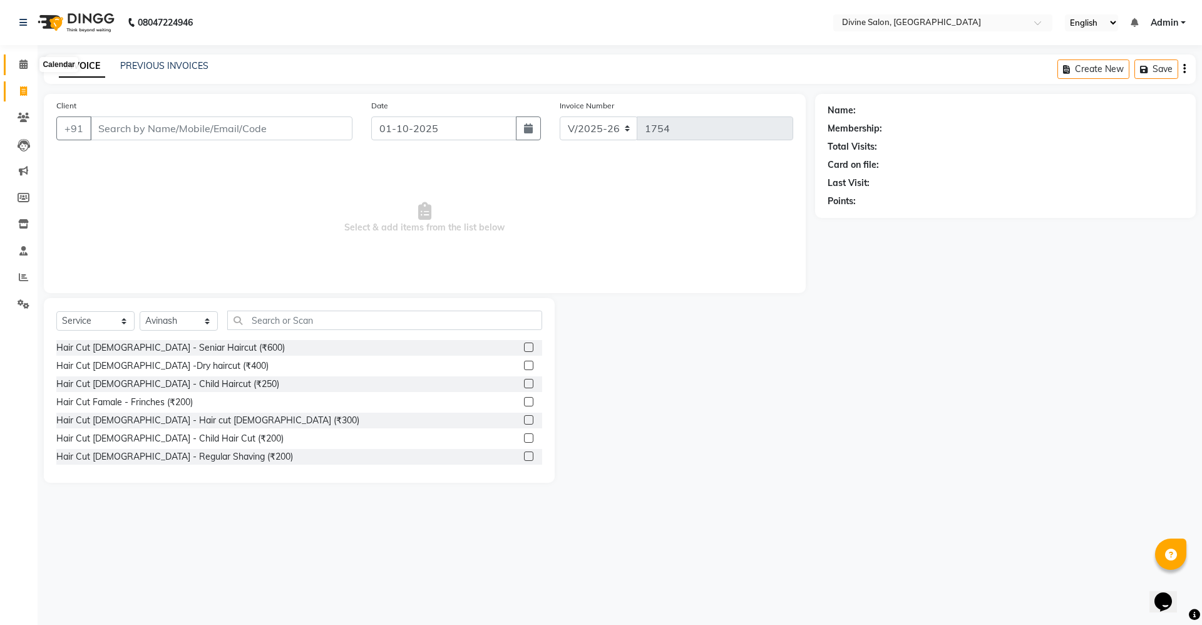
click at [21, 66] on icon at bounding box center [23, 63] width 8 height 9
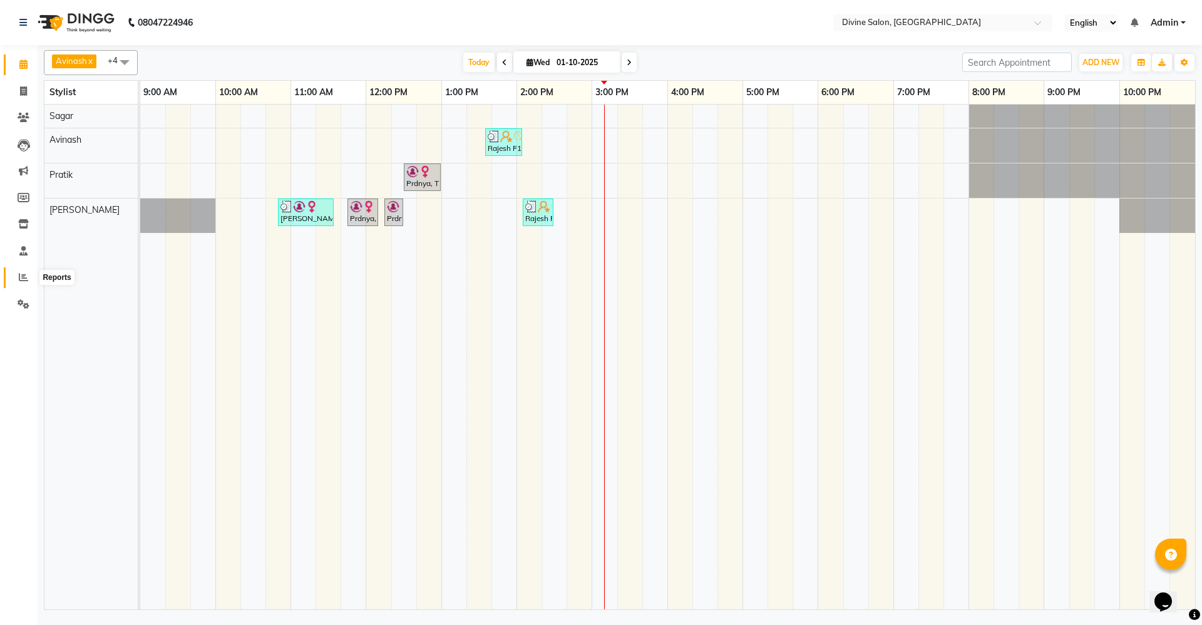
click at [26, 279] on icon at bounding box center [23, 276] width 9 height 9
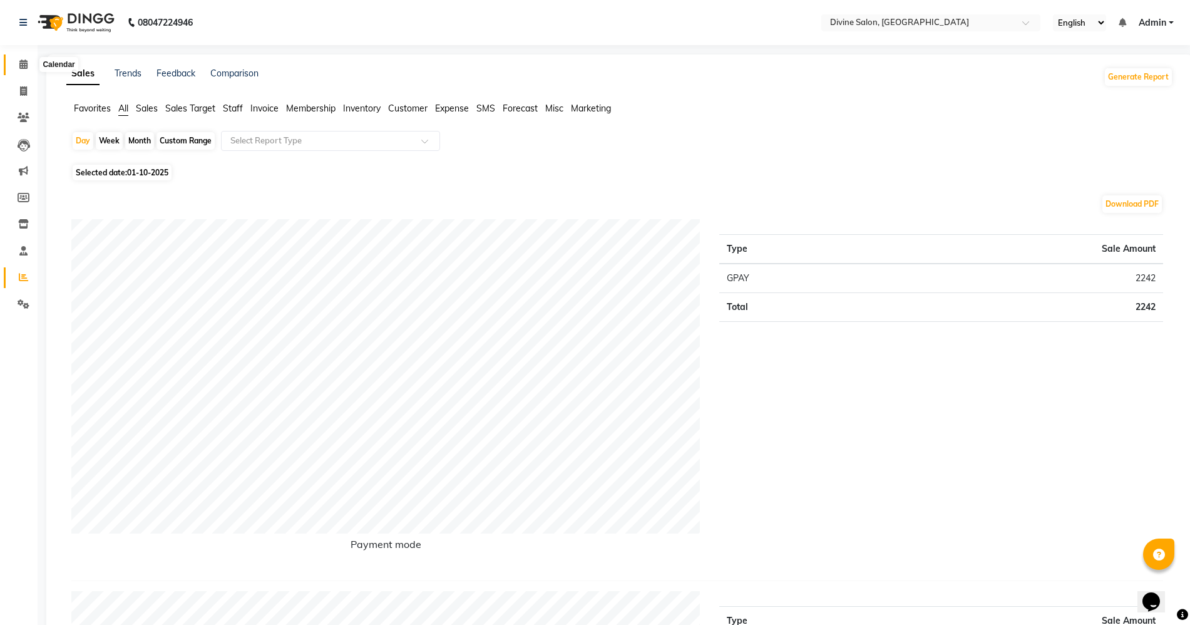
click at [23, 61] on icon at bounding box center [23, 63] width 8 height 9
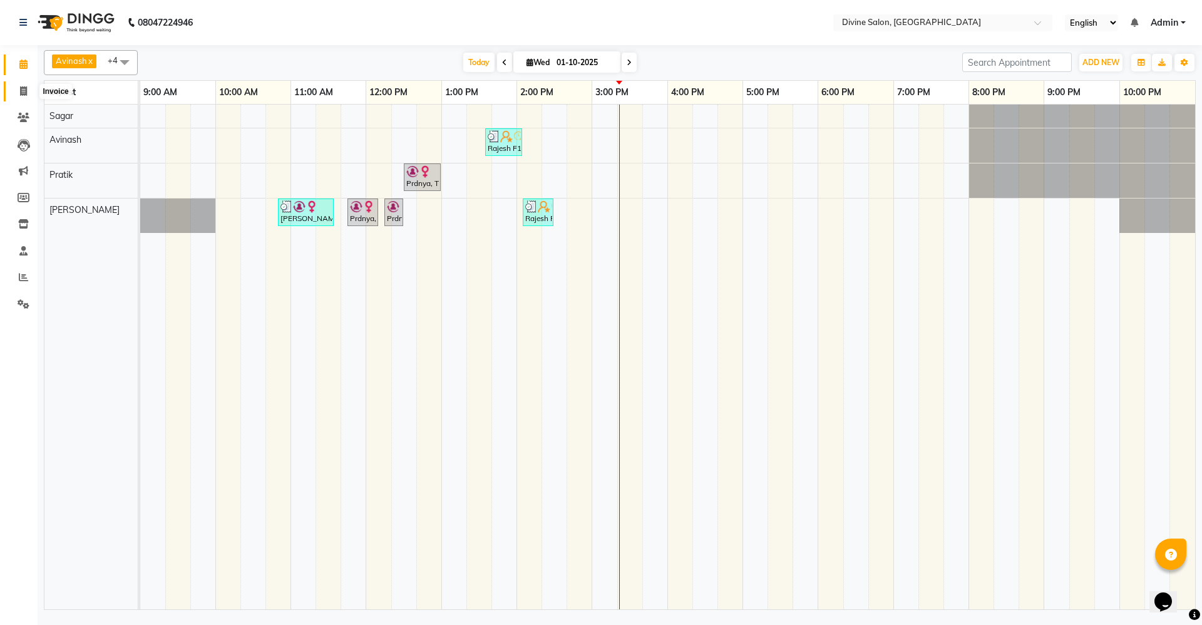
click at [28, 91] on span at bounding box center [24, 92] width 22 height 14
select select "service"
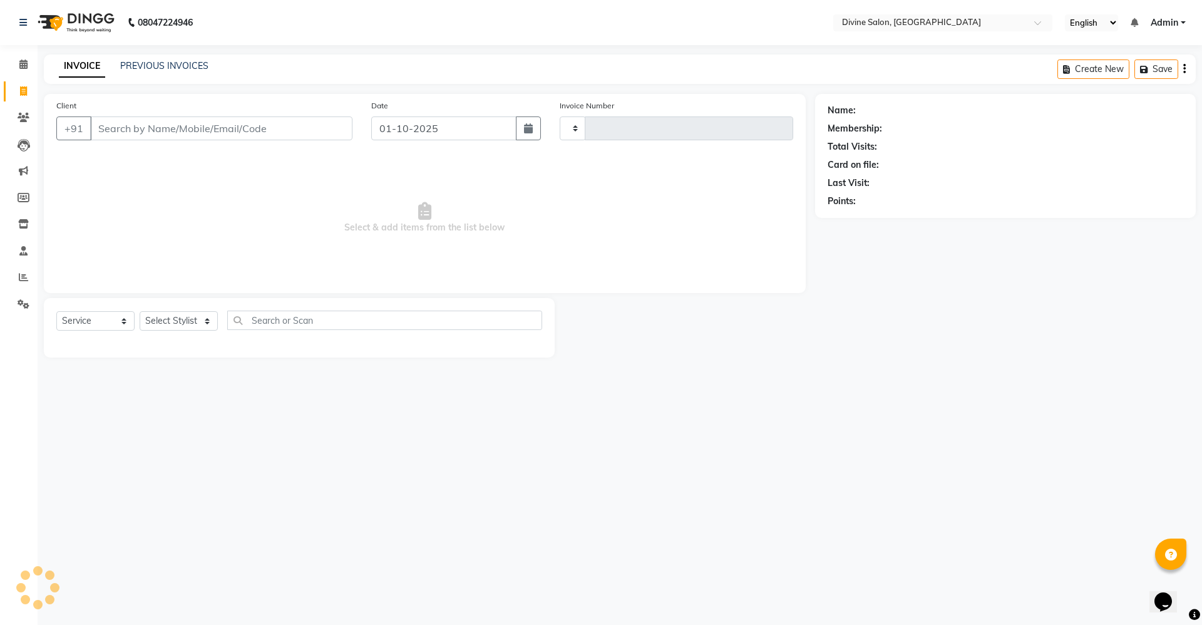
type input "1754"
select select "745"
click at [203, 325] on select "Select Stylist" at bounding box center [179, 320] width 78 height 19
select select "70573"
click at [140, 311] on select "Select Stylist [PERSON_NAME] Pooja [PERSON_NAME] pooja [PERSON_NAME] [PERSON_NA…" at bounding box center [179, 320] width 78 height 19
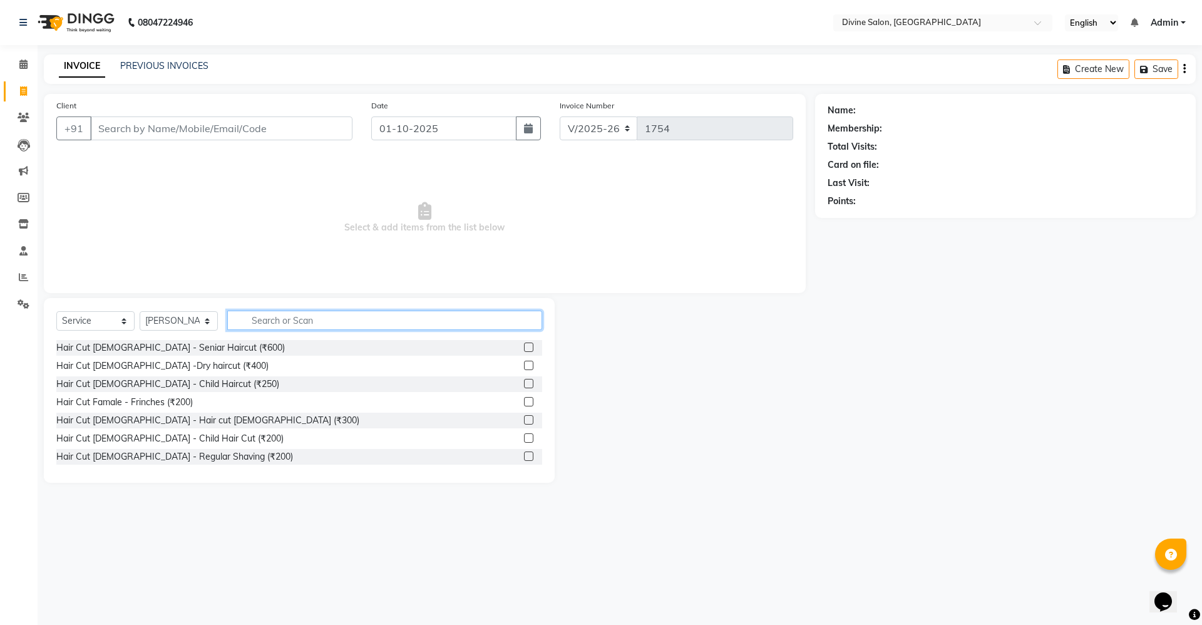
click at [360, 317] on input "text" at bounding box center [384, 320] width 315 height 19
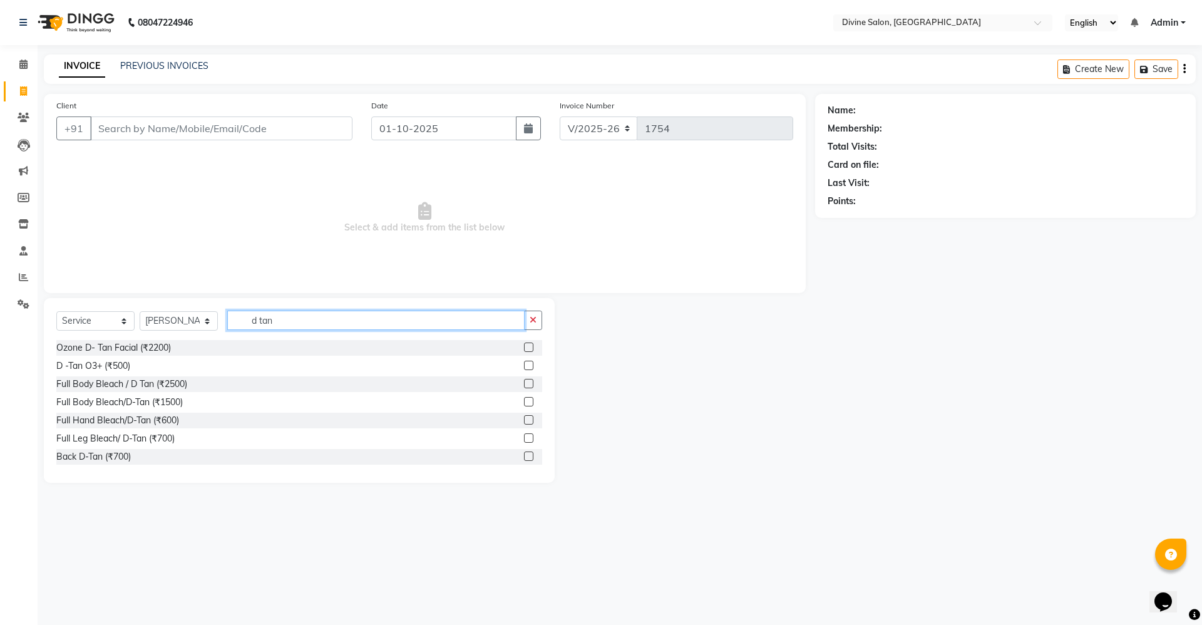
type input "d tan"
click at [524, 363] on label at bounding box center [528, 365] width 9 height 9
click at [524, 363] on input "checkbox" at bounding box center [528, 366] width 8 height 8
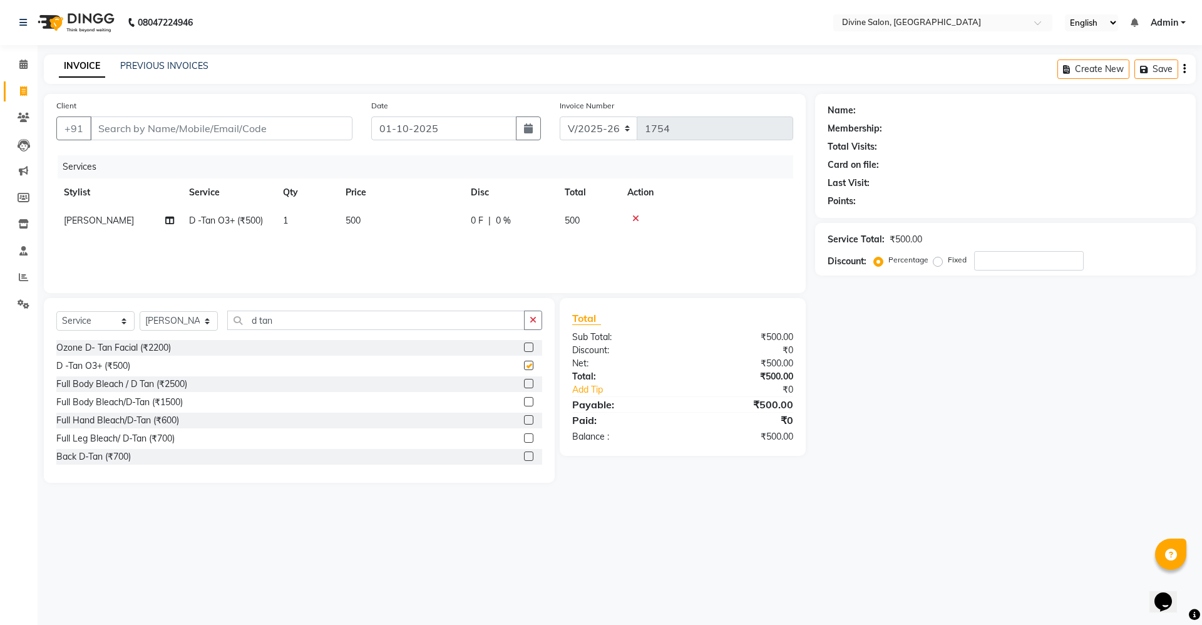
checkbox input "false"
click at [294, 324] on input "d tan" at bounding box center [375, 320] width 297 height 19
type input "d"
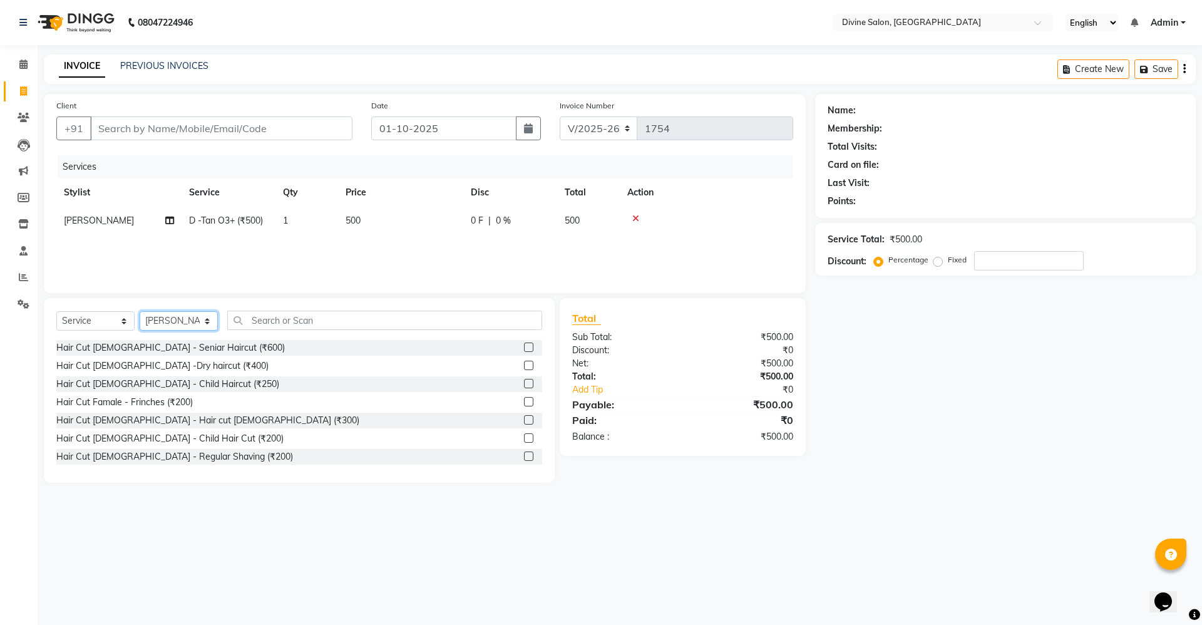
click at [182, 321] on select "Select Stylist [PERSON_NAME] Pooja [PERSON_NAME] pooja [PERSON_NAME] [PERSON_NA…" at bounding box center [179, 320] width 78 height 19
select select "11821"
click at [140, 311] on select "Select Stylist [PERSON_NAME] Pooja [PERSON_NAME] pooja [PERSON_NAME] [PERSON_NA…" at bounding box center [179, 320] width 78 height 19
click at [329, 321] on input "text" at bounding box center [384, 320] width 315 height 19
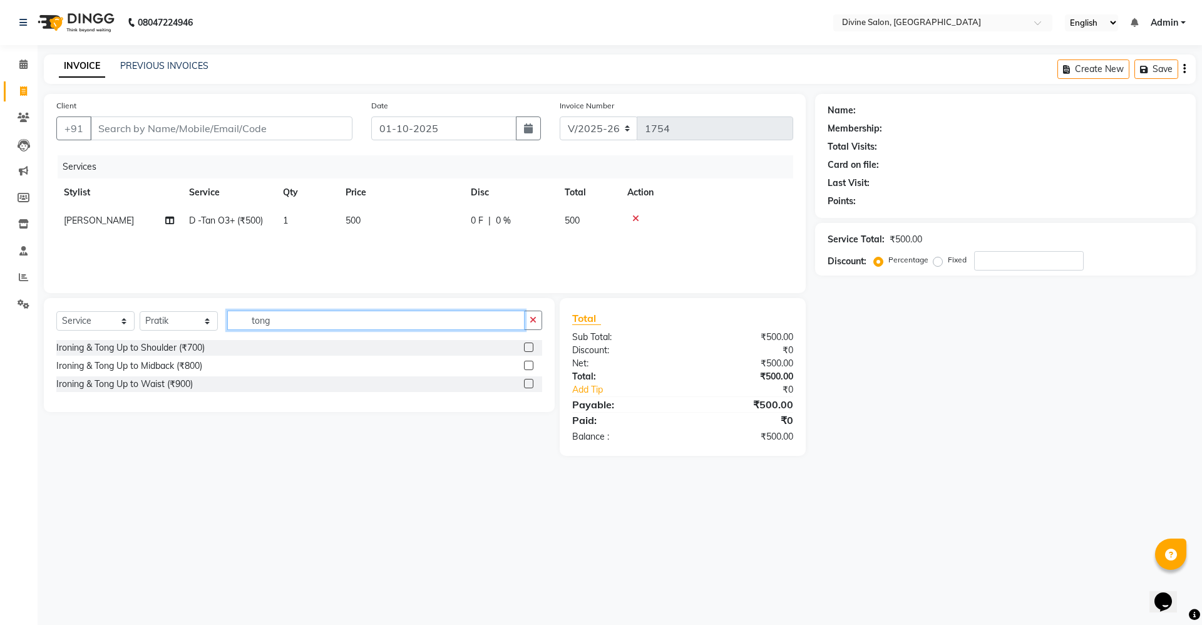
type input "tong"
click at [526, 366] on label at bounding box center [528, 365] width 9 height 9
click at [526, 366] on input "checkbox" at bounding box center [528, 366] width 8 height 8
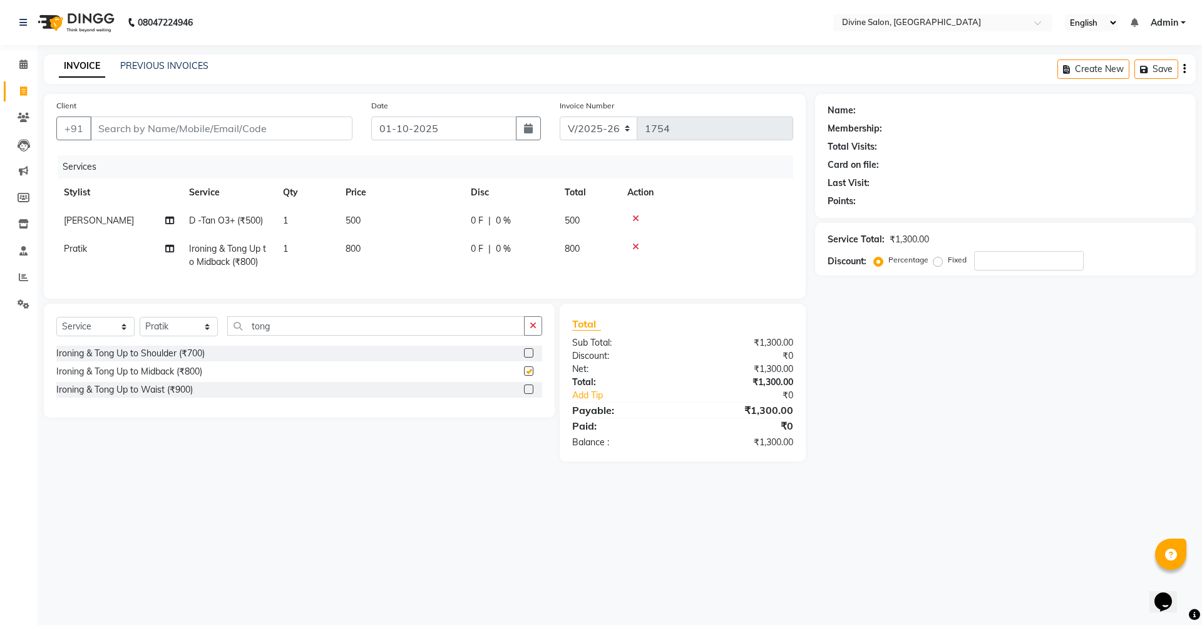
checkbox input "false"
click at [283, 336] on input "tong" at bounding box center [375, 325] width 297 height 19
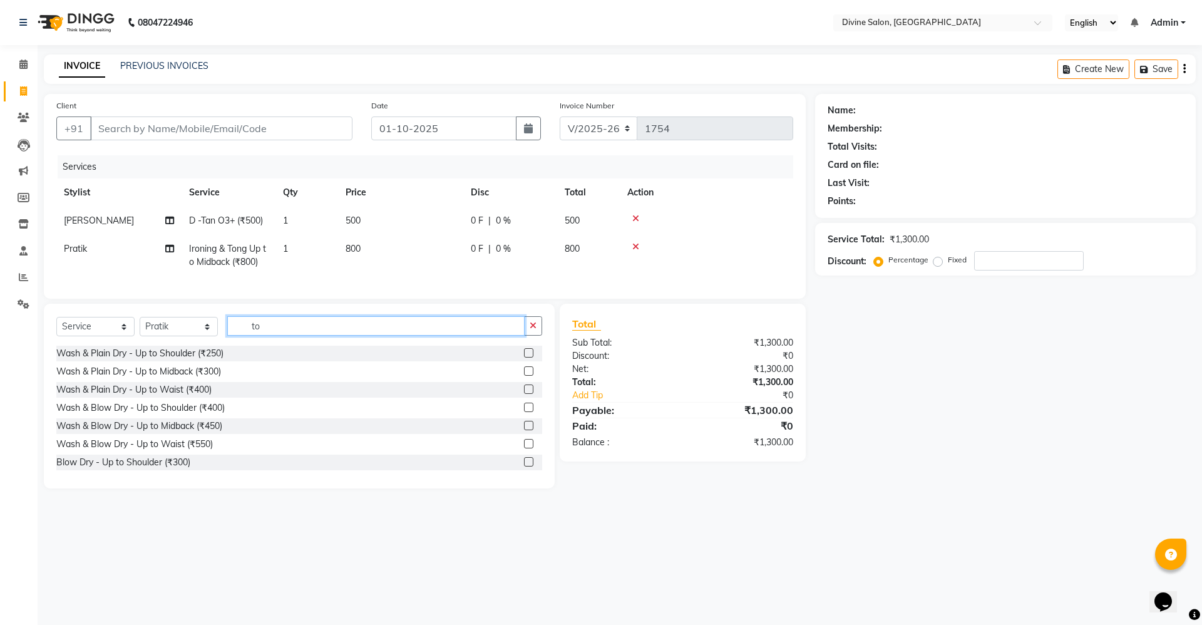
type input "t"
type input "wash"
click at [524, 358] on label at bounding box center [528, 352] width 9 height 9
click at [524, 358] on input "checkbox" at bounding box center [528, 353] width 8 height 8
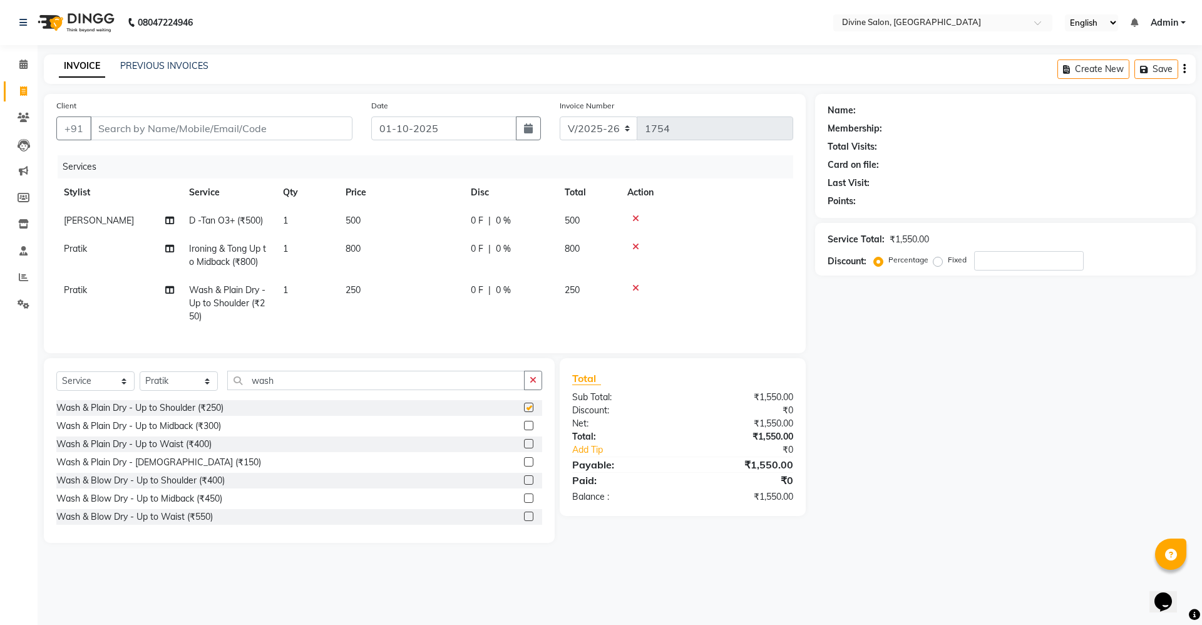
checkbox input "false"
click at [301, 126] on input "Client" at bounding box center [221, 128] width 262 height 24
click at [317, 132] on input "Client" at bounding box center [221, 128] width 262 height 24
click at [356, 291] on span "250" at bounding box center [353, 289] width 15 height 11
select select "11821"
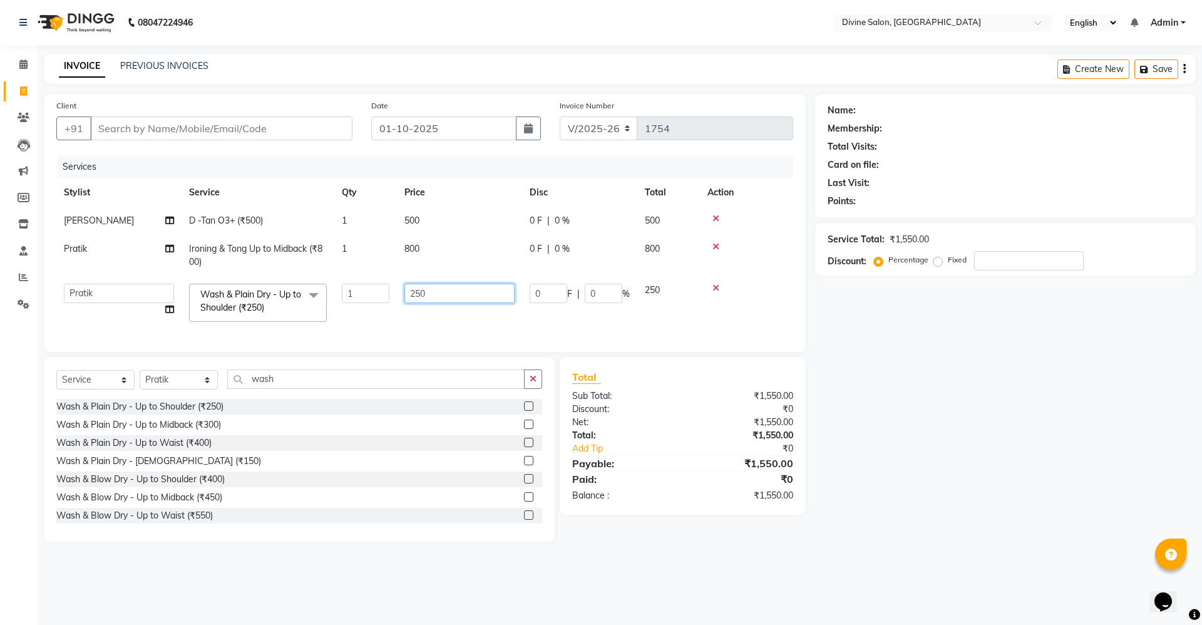
click at [444, 296] on input "250" at bounding box center [460, 293] width 110 height 19
type input "2"
type input "200"
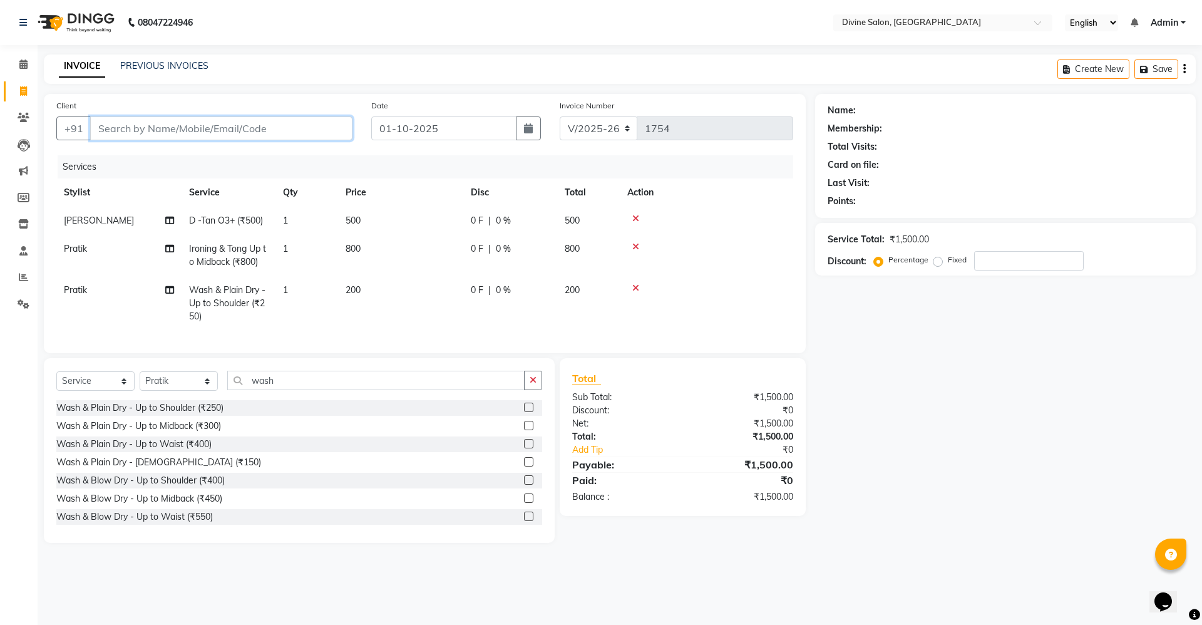
click at [299, 134] on input "Client" at bounding box center [221, 128] width 262 height 24
click at [277, 128] on input "Client" at bounding box center [221, 128] width 262 height 24
type input "7"
type input "0"
click at [199, 156] on button "Nikhil 7972185 139" at bounding box center [151, 157] width 123 height 20
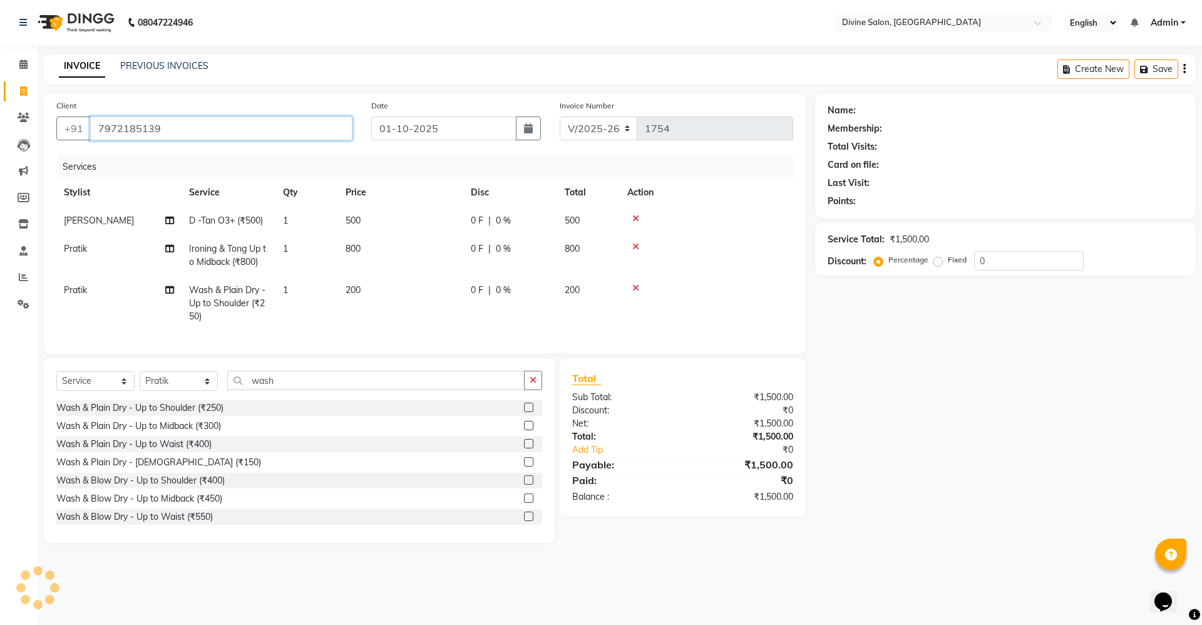
type input "7972185139"
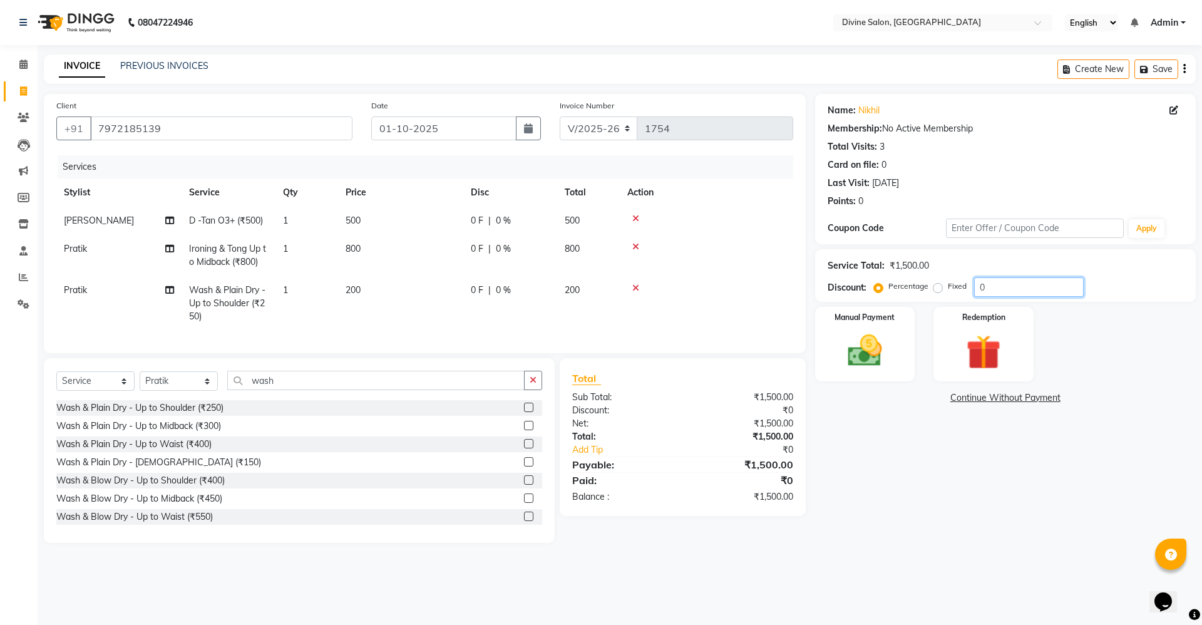
click at [987, 291] on input "0" at bounding box center [1029, 286] width 110 height 19
click at [993, 285] on input "0" at bounding box center [1029, 286] width 110 height 19
type input "15"
click at [190, 388] on select "Select Stylist [PERSON_NAME] Pooja [PERSON_NAME] pooja [PERSON_NAME] [PERSON_NA…" at bounding box center [179, 380] width 78 height 19
select select "70573"
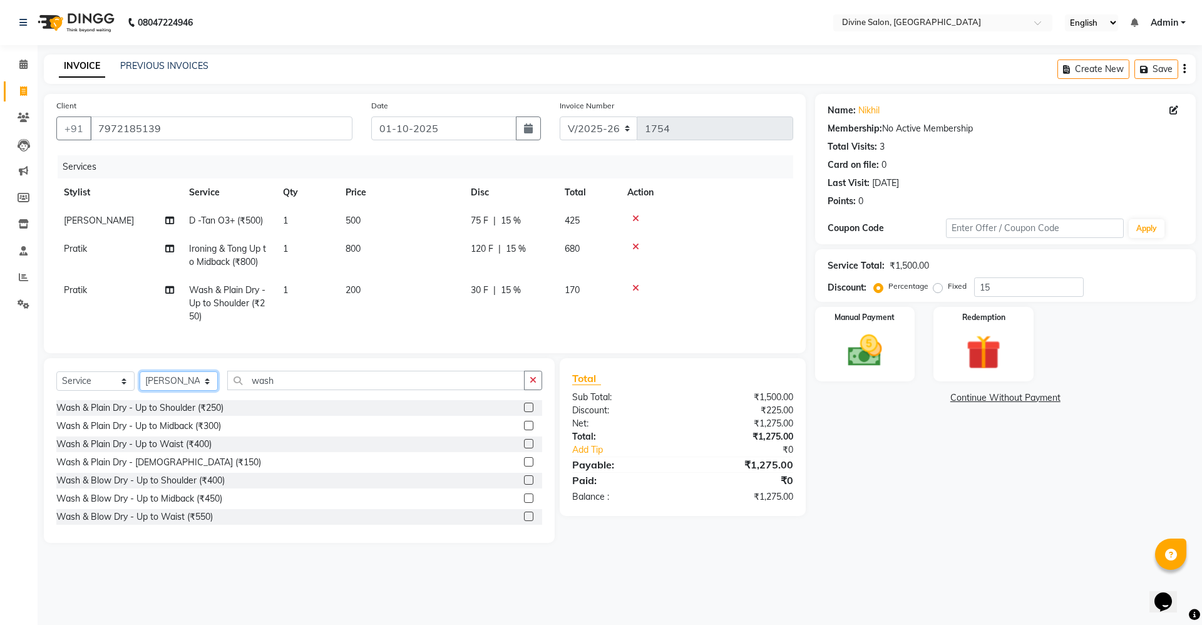
click at [140, 383] on select "Select Stylist [PERSON_NAME] Pooja [PERSON_NAME] pooja [PERSON_NAME] [PERSON_NA…" at bounding box center [179, 380] width 78 height 19
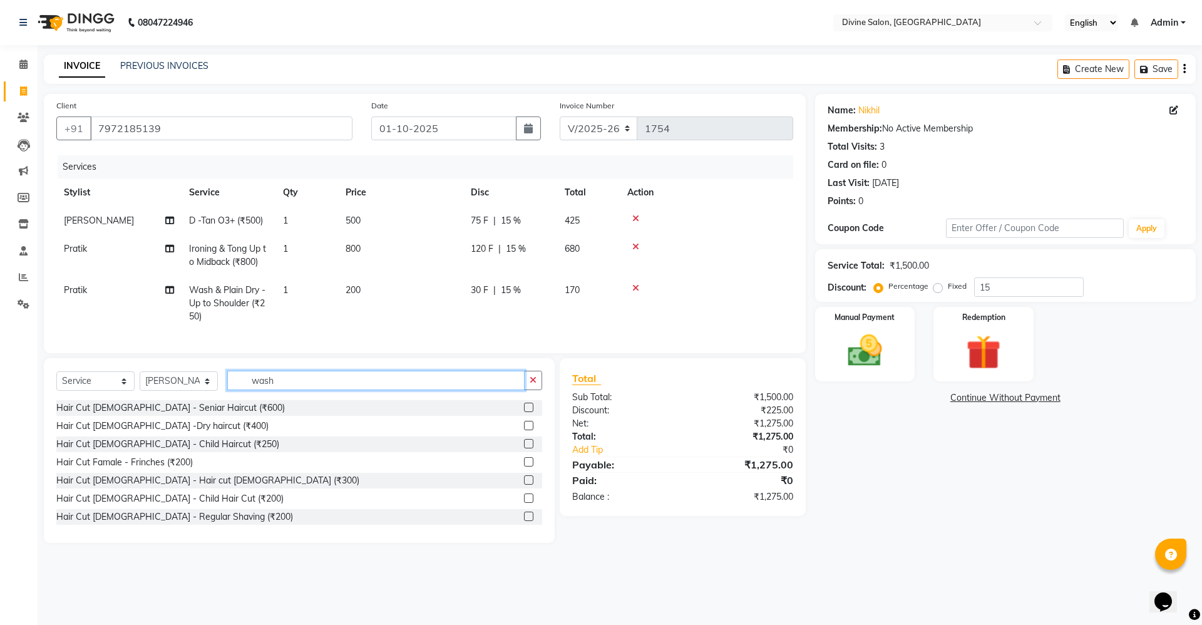
click at [362, 390] on input "wash" at bounding box center [375, 380] width 297 height 19
type input "w"
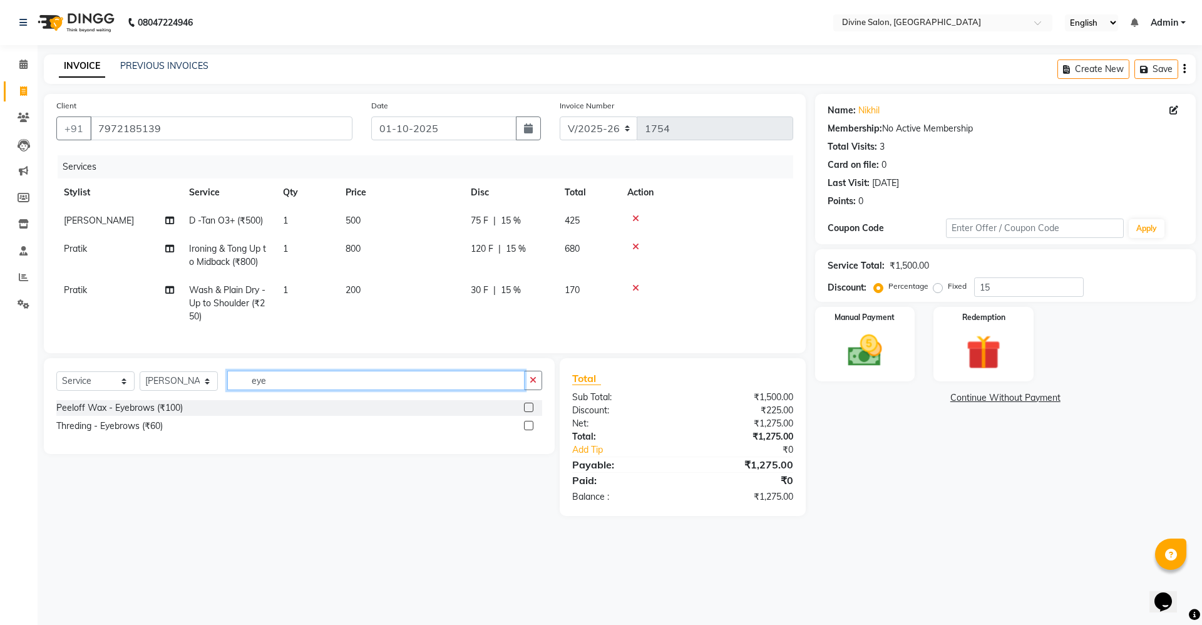
type input "eye"
click at [530, 430] on label at bounding box center [528, 425] width 9 height 9
click at [530, 430] on input "checkbox" at bounding box center [528, 426] width 8 height 8
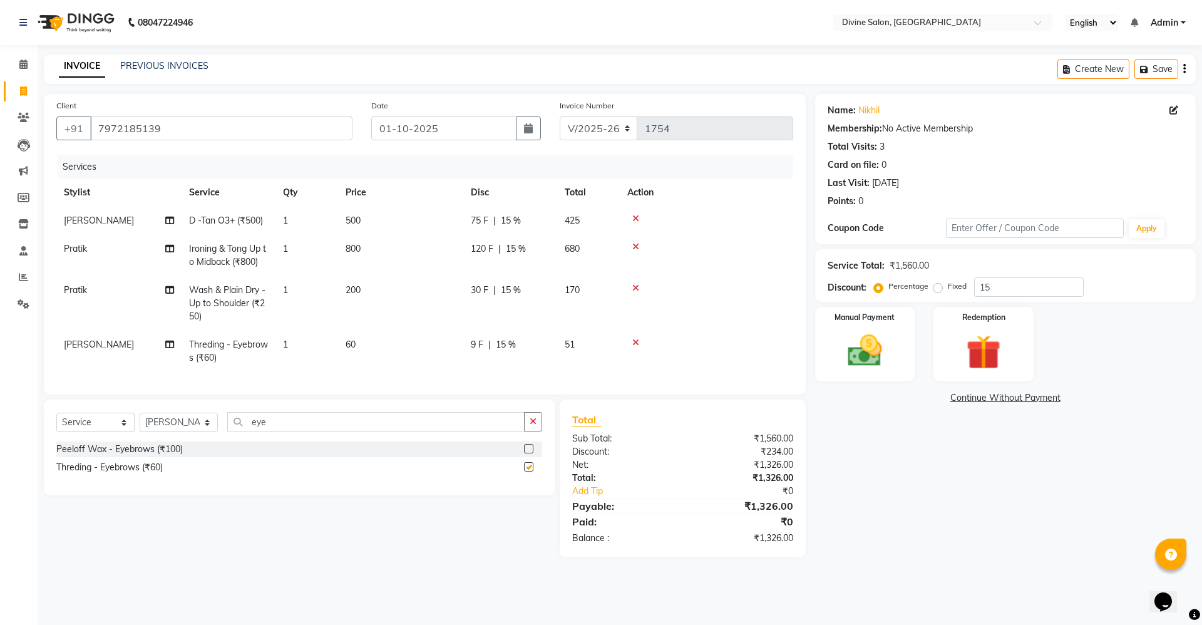
checkbox input "false"
click at [1001, 289] on input "15" at bounding box center [1029, 286] width 110 height 19
type input "1"
click at [261, 129] on input "7972185139" at bounding box center [221, 128] width 262 height 24
click at [991, 287] on input "number" at bounding box center [1029, 286] width 110 height 19
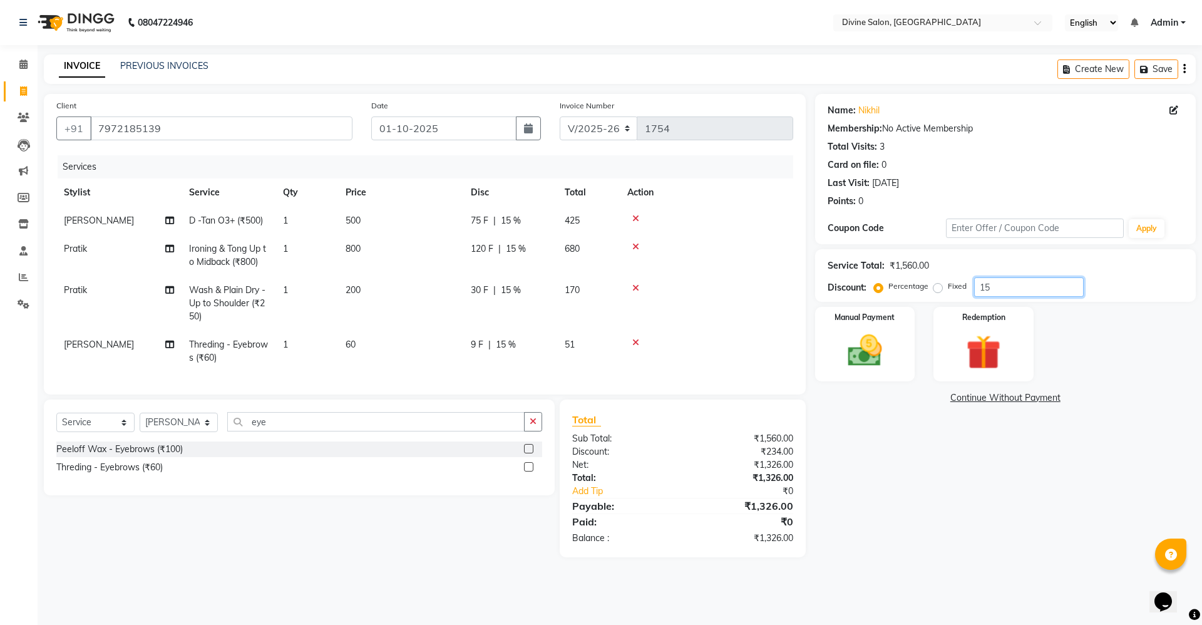
type input "15"
click at [220, 133] on input "7972185139" at bounding box center [221, 128] width 262 height 24
click at [224, 126] on input "7972185139" at bounding box center [221, 128] width 262 height 24
click at [214, 133] on input "7972185139" at bounding box center [221, 128] width 262 height 24
click at [278, 123] on input "7972185139" at bounding box center [221, 128] width 262 height 24
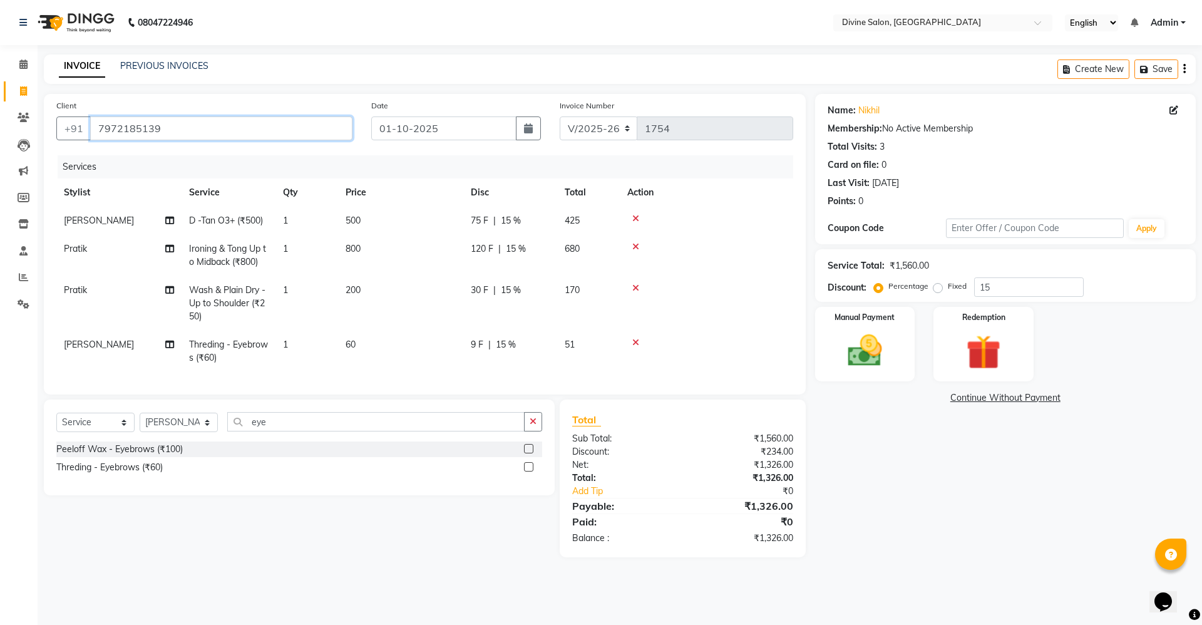
click at [311, 137] on input "7972185139" at bounding box center [221, 128] width 262 height 24
click at [875, 360] on img at bounding box center [865, 350] width 58 height 41
click at [247, 132] on input "7972185139" at bounding box center [221, 128] width 262 height 24
click at [311, 118] on input "7972185139" at bounding box center [221, 128] width 262 height 24
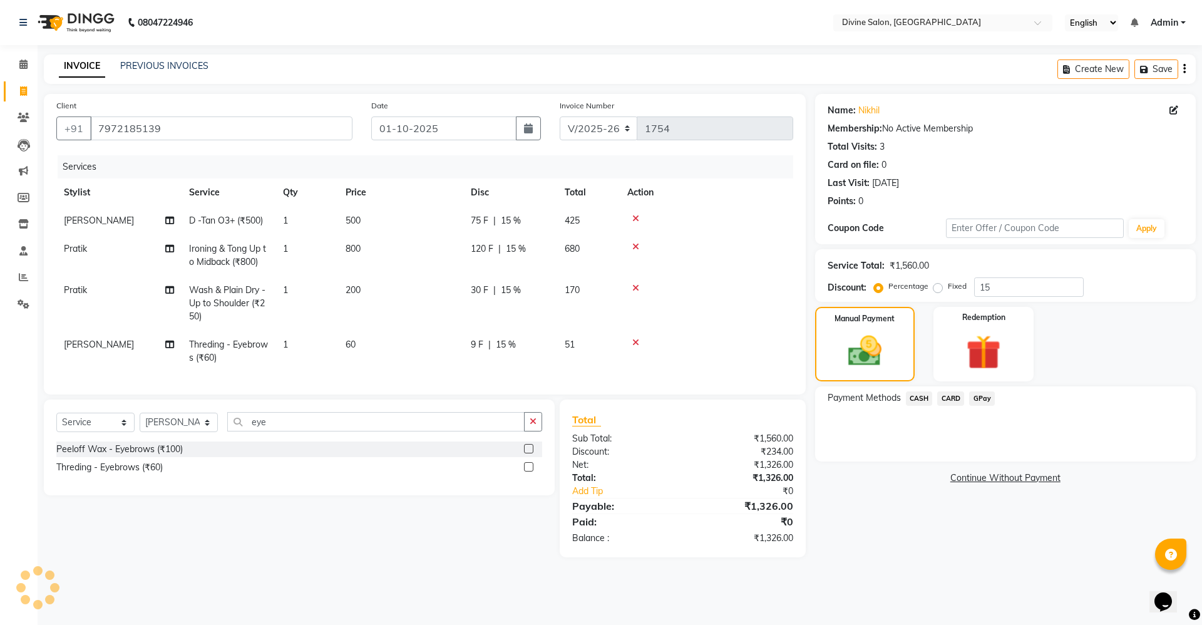
click at [982, 410] on div "Payment Methods CASH CARD GPay" at bounding box center [1005, 423] width 381 height 75
click at [950, 395] on span "CARD" at bounding box center [950, 398] width 27 height 14
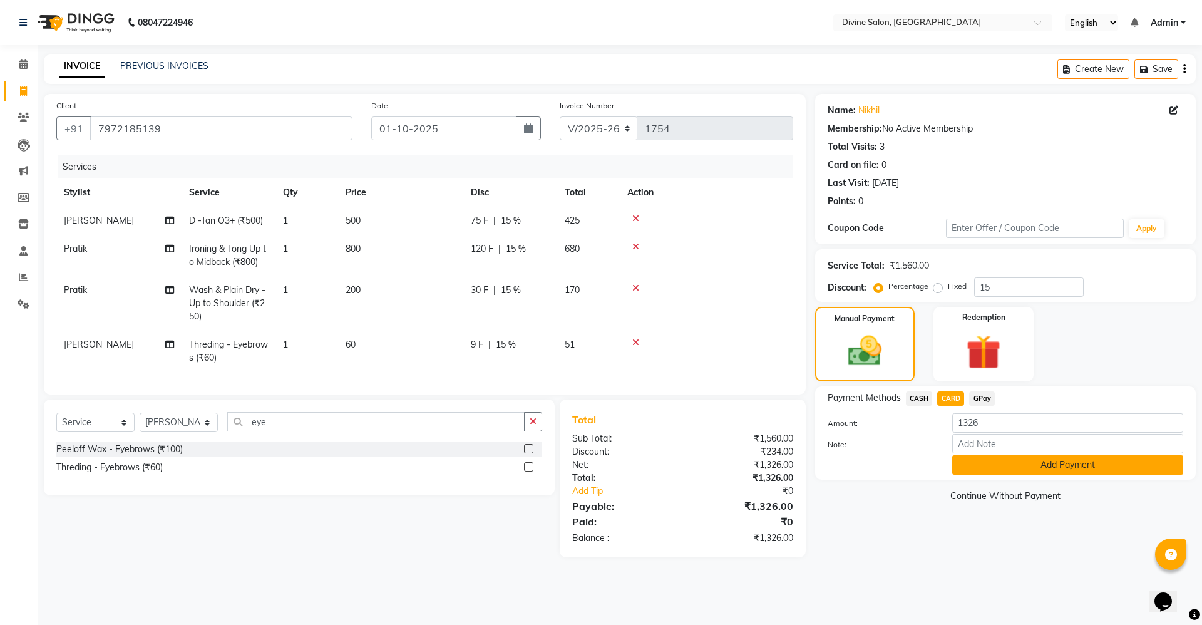
click at [1049, 472] on button "Add Payment" at bounding box center [1067, 464] width 231 height 19
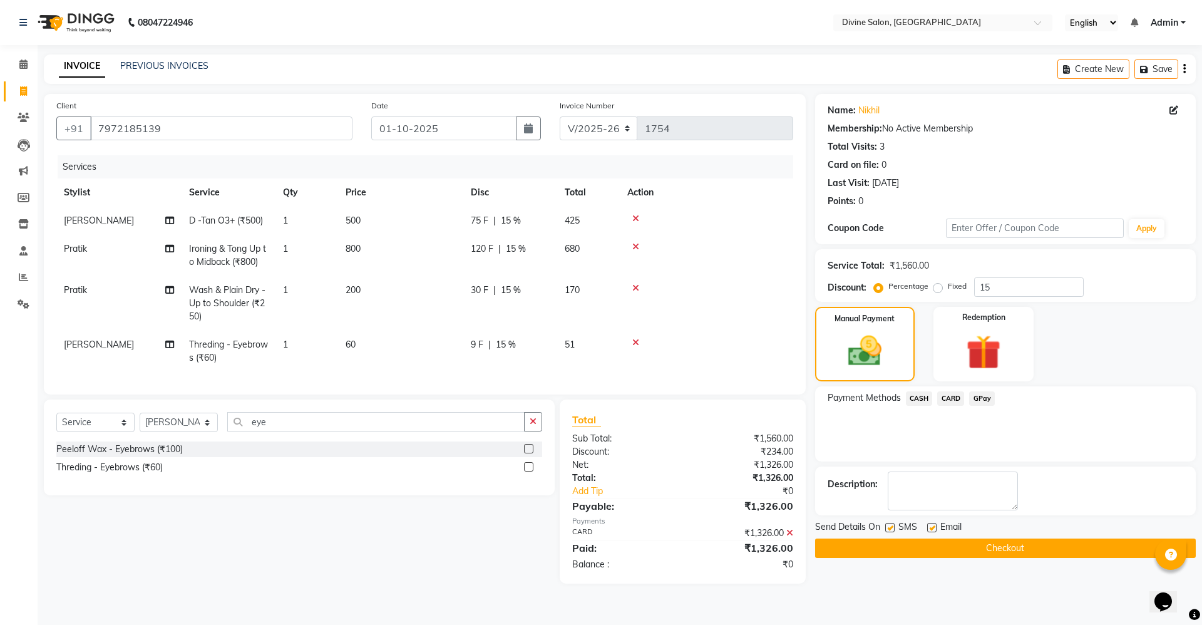
click at [1013, 552] on button "Checkout" at bounding box center [1005, 548] width 381 height 19
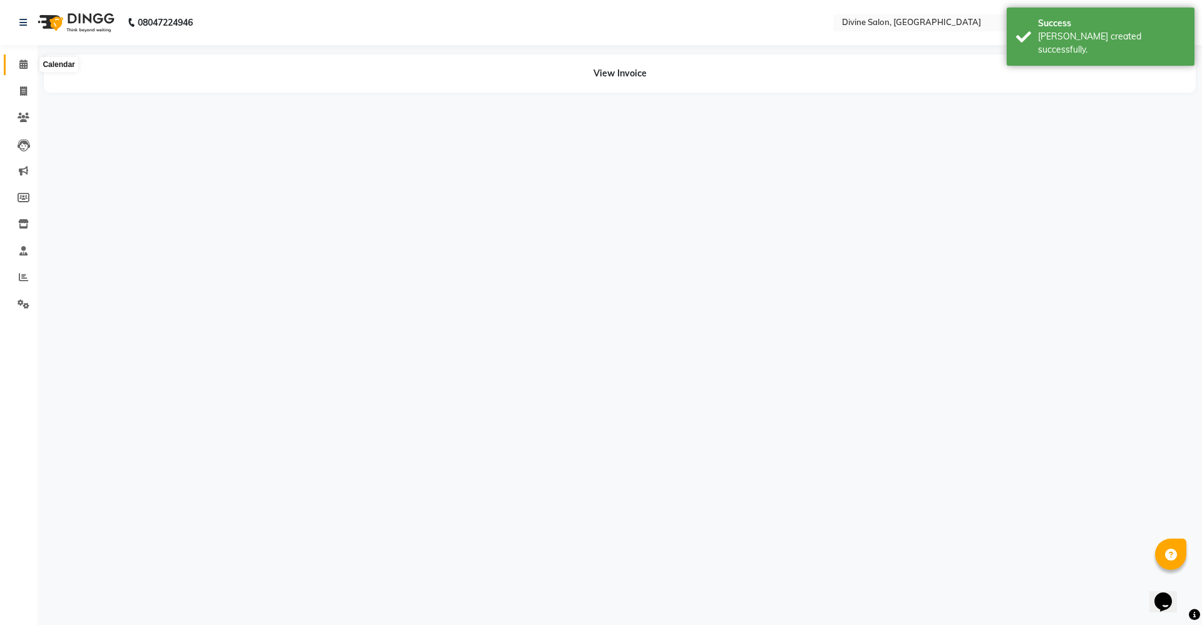
click at [20, 63] on icon at bounding box center [23, 63] width 8 height 9
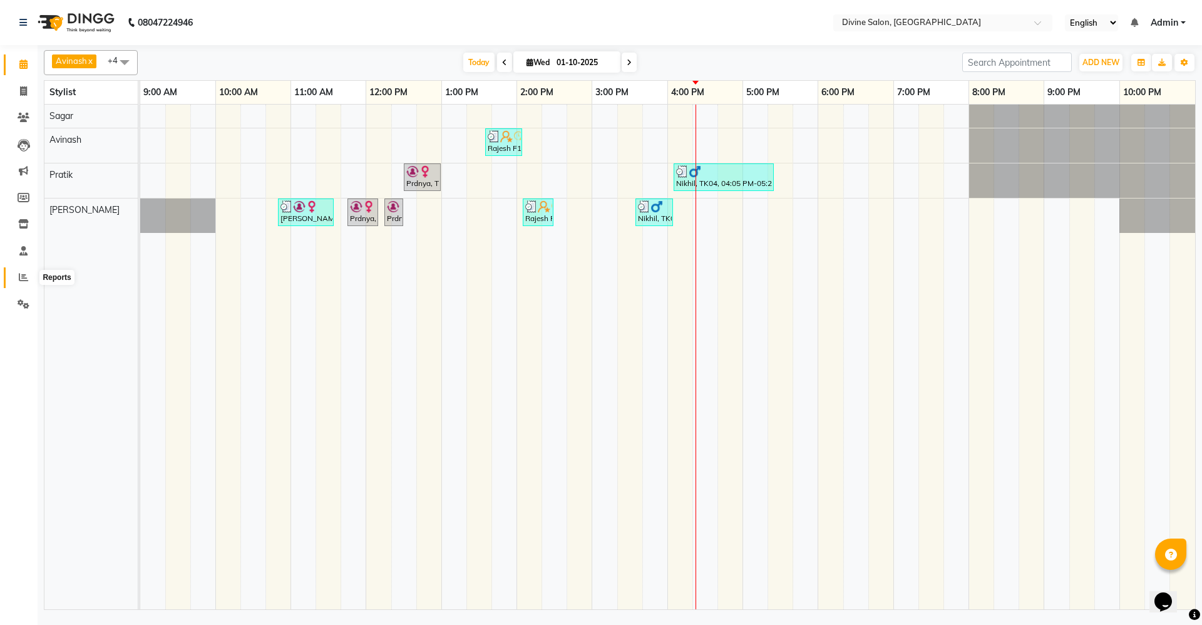
click at [29, 273] on span at bounding box center [24, 278] width 22 height 14
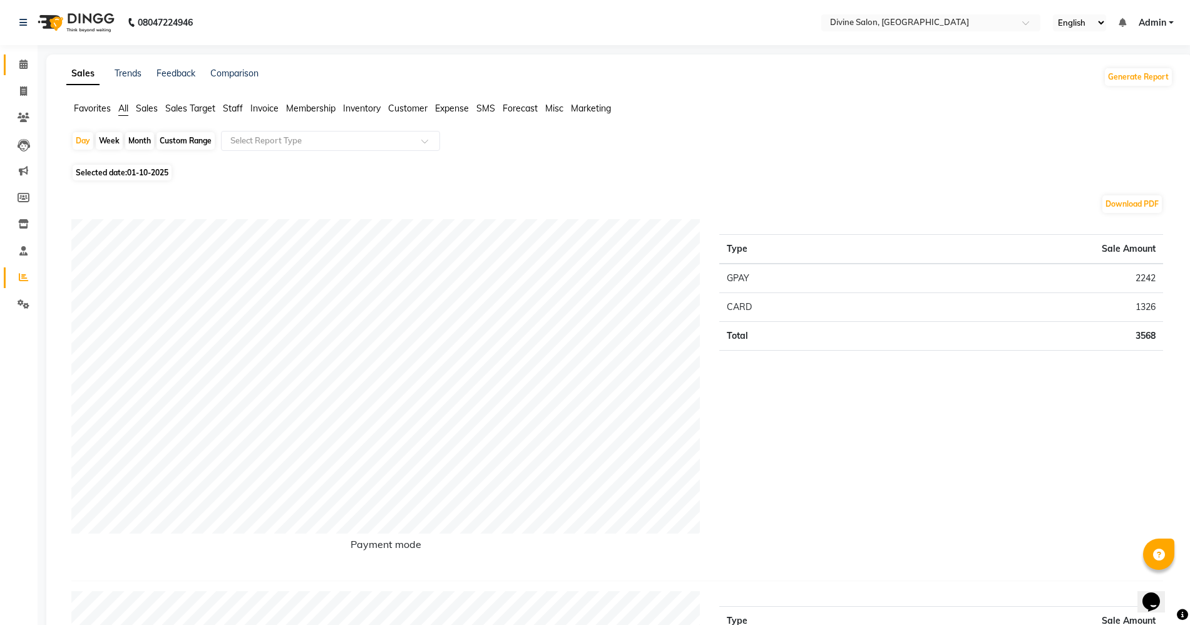
click at [24, 71] on link "Calendar" at bounding box center [19, 64] width 30 height 21
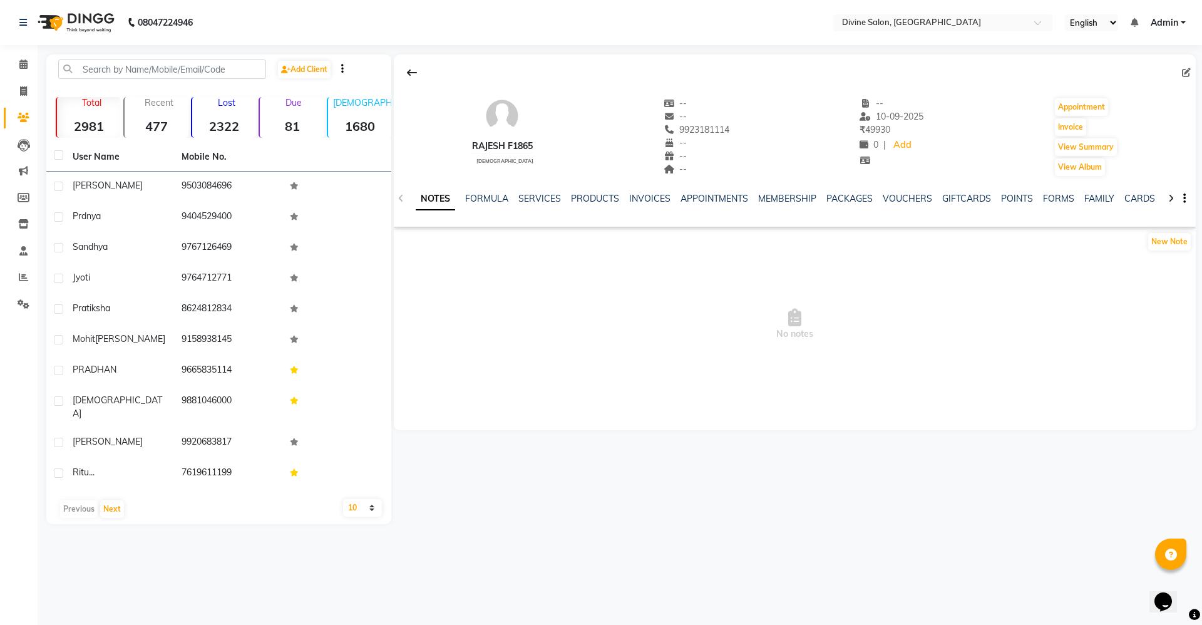
click at [780, 191] on div "NOTES FORMULA SERVICES PRODUCTS INVOICES APPOINTMENTS MEMBERSHIP PACKAGES VOUCH…" at bounding box center [795, 198] width 802 height 43
click at [784, 197] on link "MEMBERSHIP" at bounding box center [787, 198] width 58 height 11
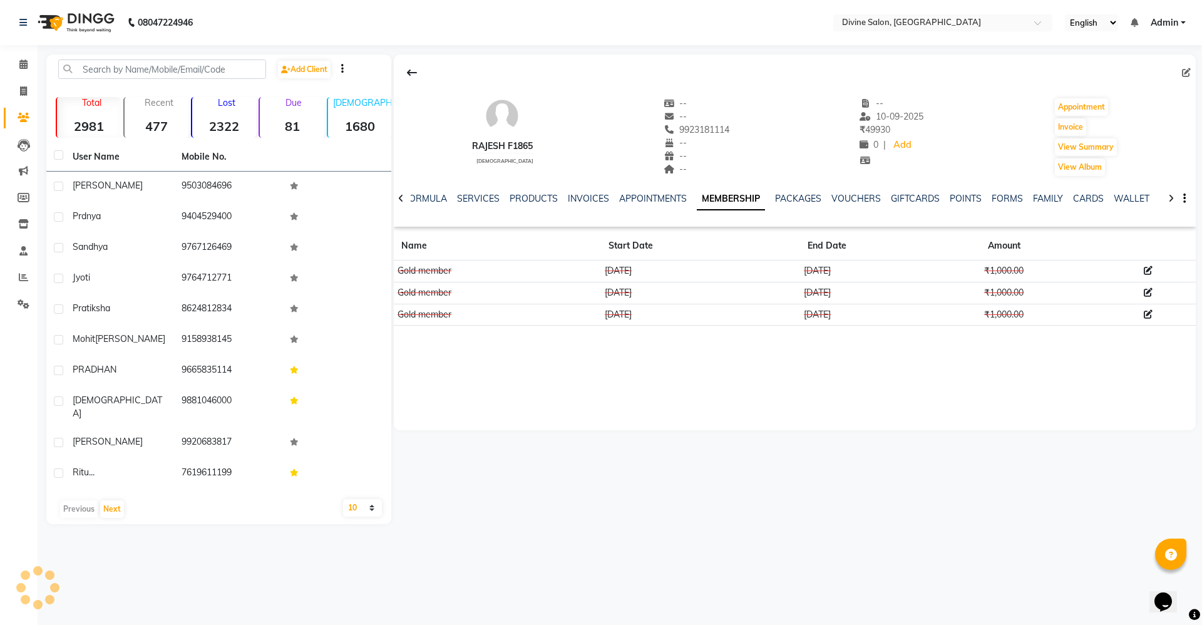
click at [818, 271] on td "08-09-2025" at bounding box center [890, 272] width 180 height 22
click at [715, 259] on th "Start Date" at bounding box center [700, 246] width 199 height 29
click at [871, 239] on th "End Date" at bounding box center [890, 246] width 180 height 29
click at [879, 243] on th "End Date" at bounding box center [890, 246] width 180 height 29
click at [879, 240] on th "End Date" at bounding box center [890, 246] width 180 height 29
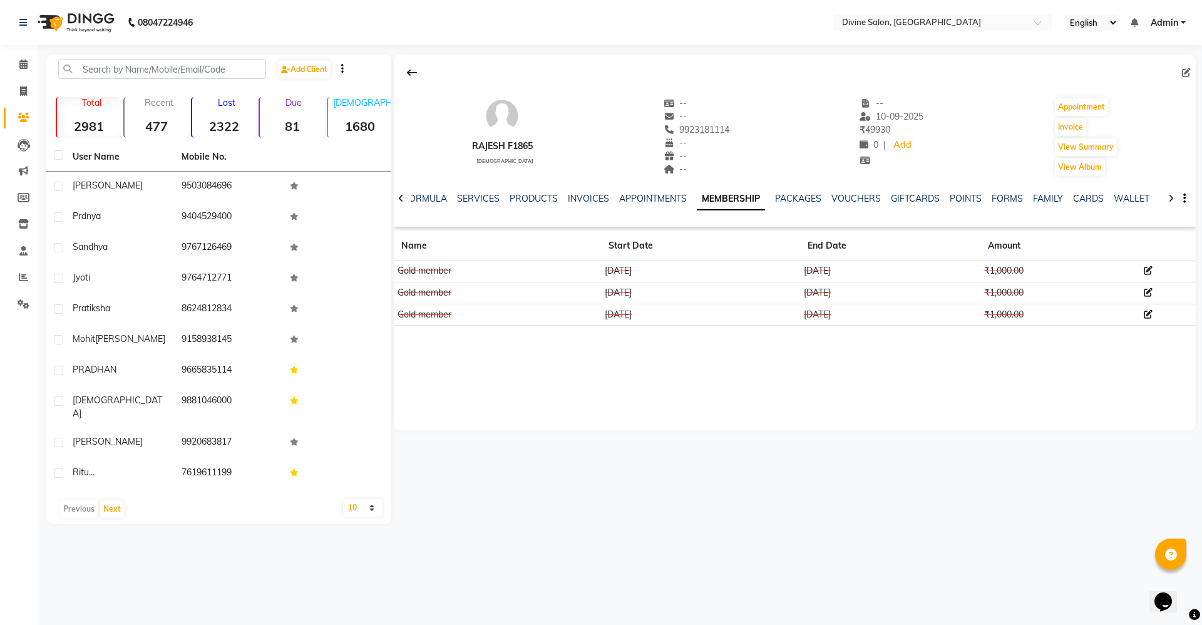
click at [884, 246] on th "End Date" at bounding box center [890, 246] width 180 height 29
click at [890, 243] on th "End Date" at bounding box center [890, 246] width 180 height 29
click at [886, 265] on td "08-09-2025" at bounding box center [890, 272] width 180 height 22
click at [894, 267] on td "08-09-2025" at bounding box center [890, 272] width 180 height 22
click at [480, 192] on div "SERVICES" at bounding box center [478, 198] width 43 height 13
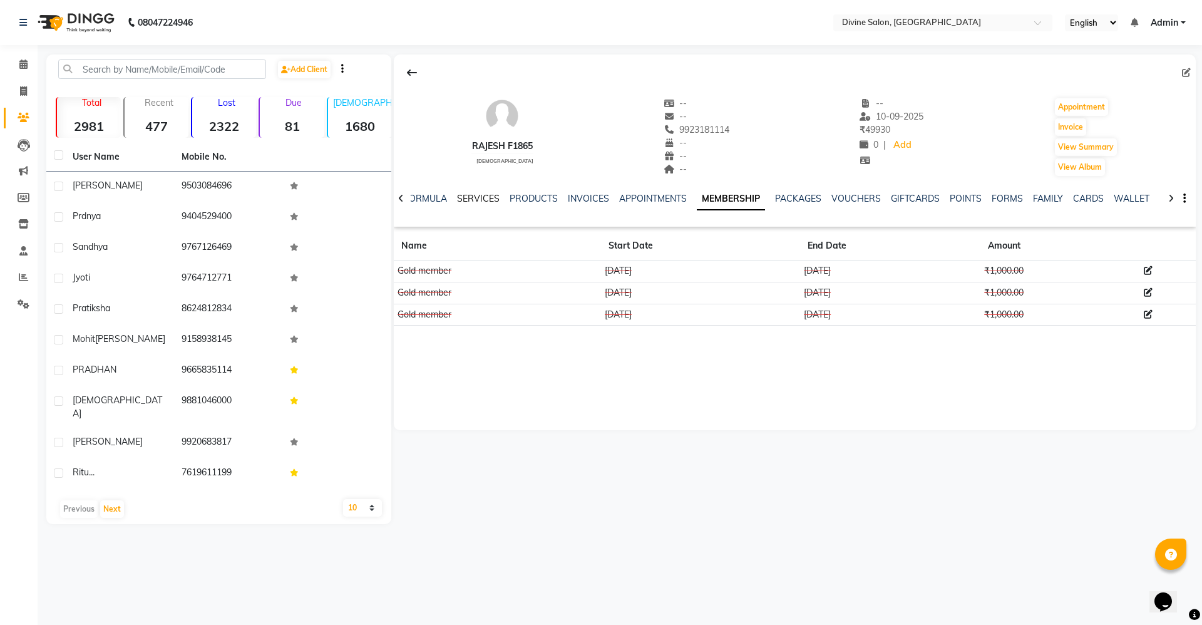
click at [481, 195] on link "SERVICES" at bounding box center [478, 198] width 43 height 11
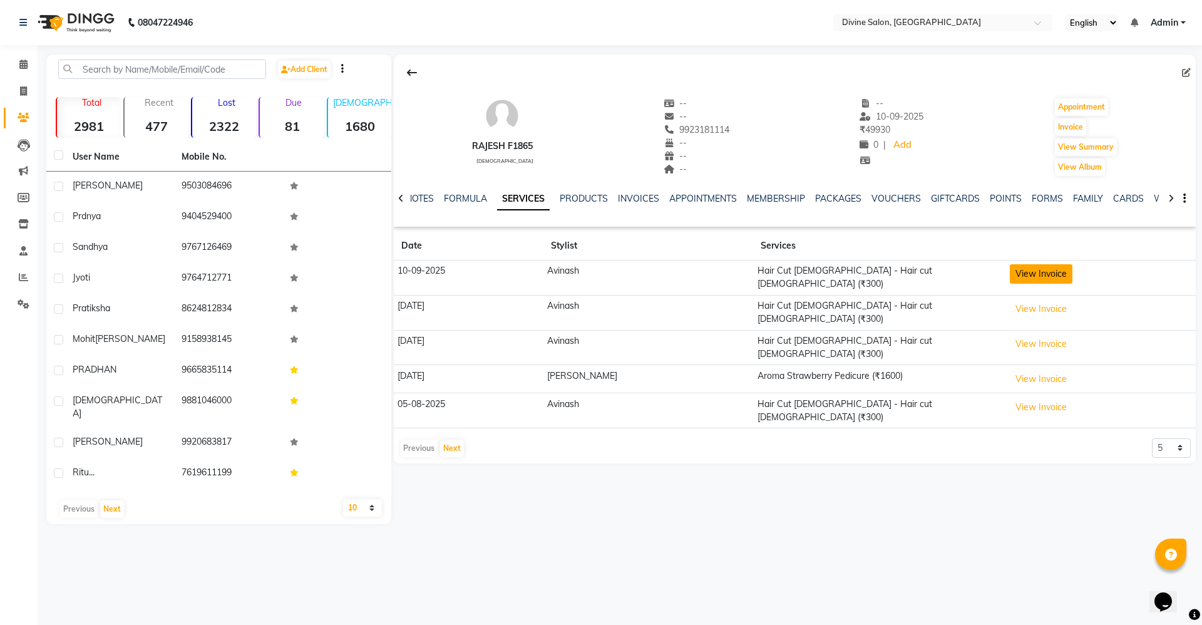
click at [1010, 277] on button "View Invoice" at bounding box center [1041, 273] width 63 height 19
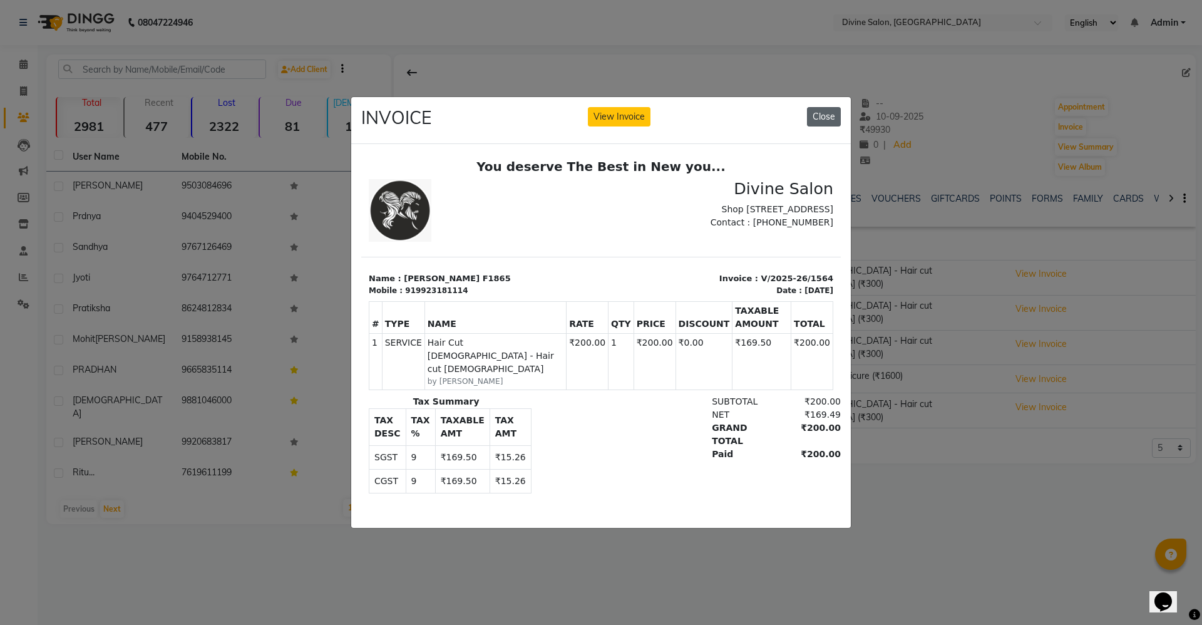
click at [831, 110] on button "Close" at bounding box center [824, 116] width 34 height 19
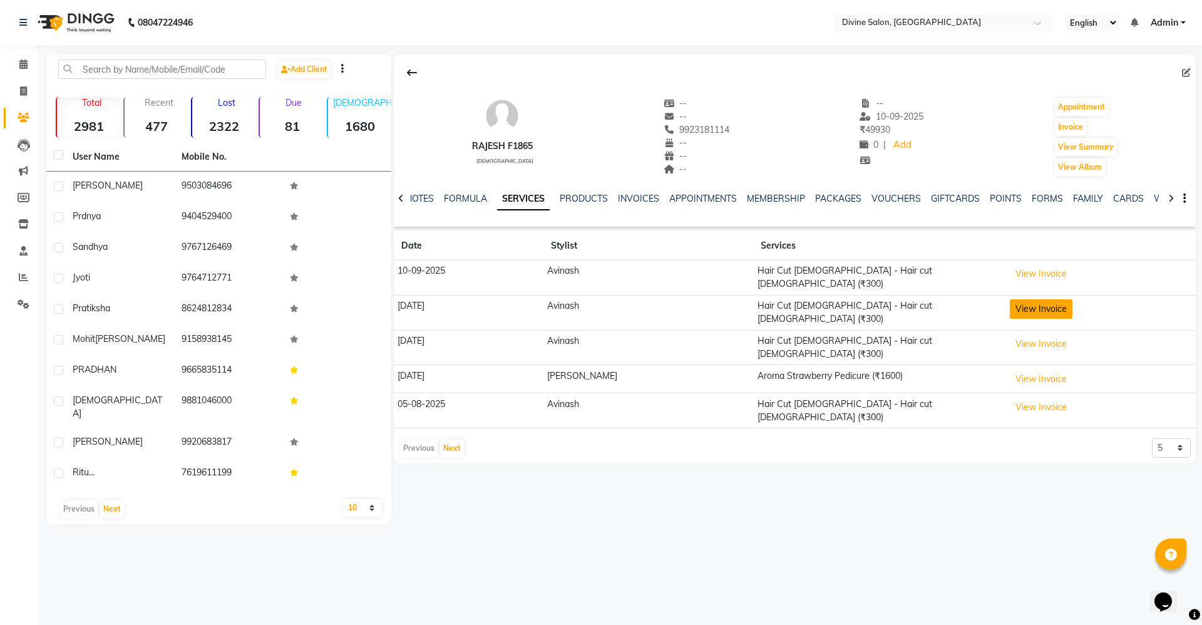
click at [1019, 307] on button "View Invoice" at bounding box center [1041, 308] width 63 height 19
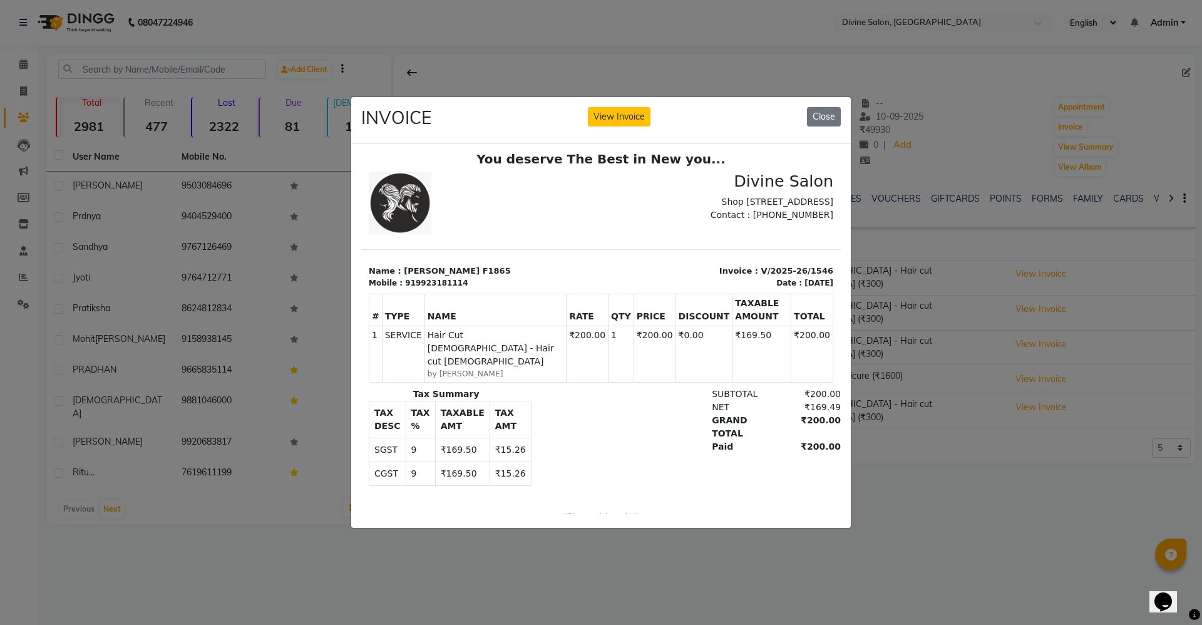
scroll to position [10, 0]
click at [825, 116] on button "Close" at bounding box center [824, 116] width 34 height 19
